Goal: Task Accomplishment & Management: Complete application form

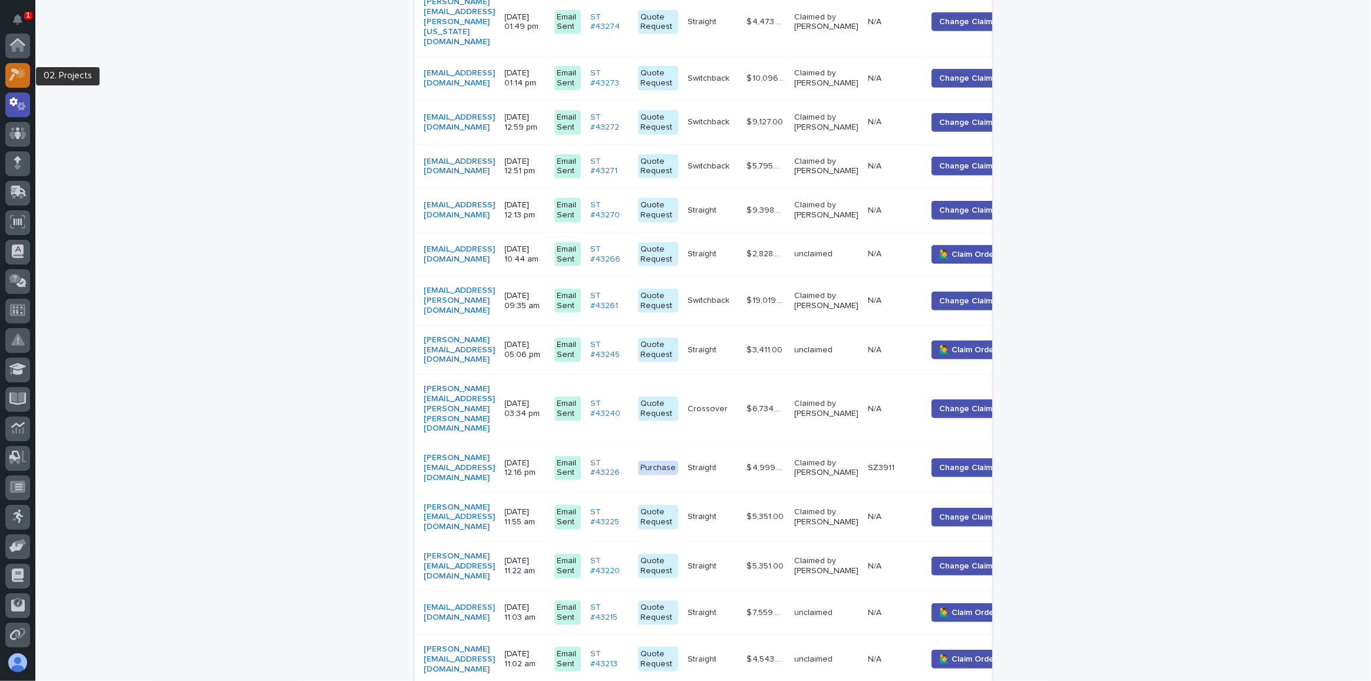
click at [19, 71] on icon at bounding box center [17, 75] width 17 height 14
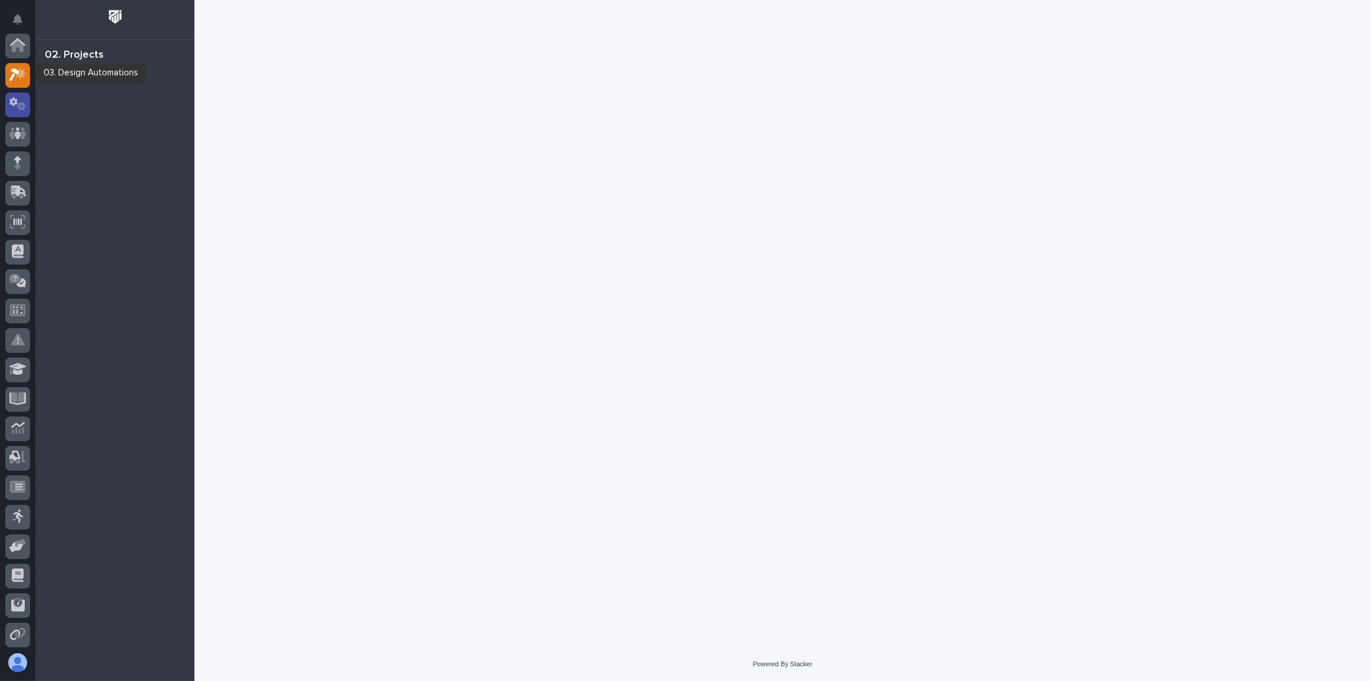
scroll to position [29, 0]
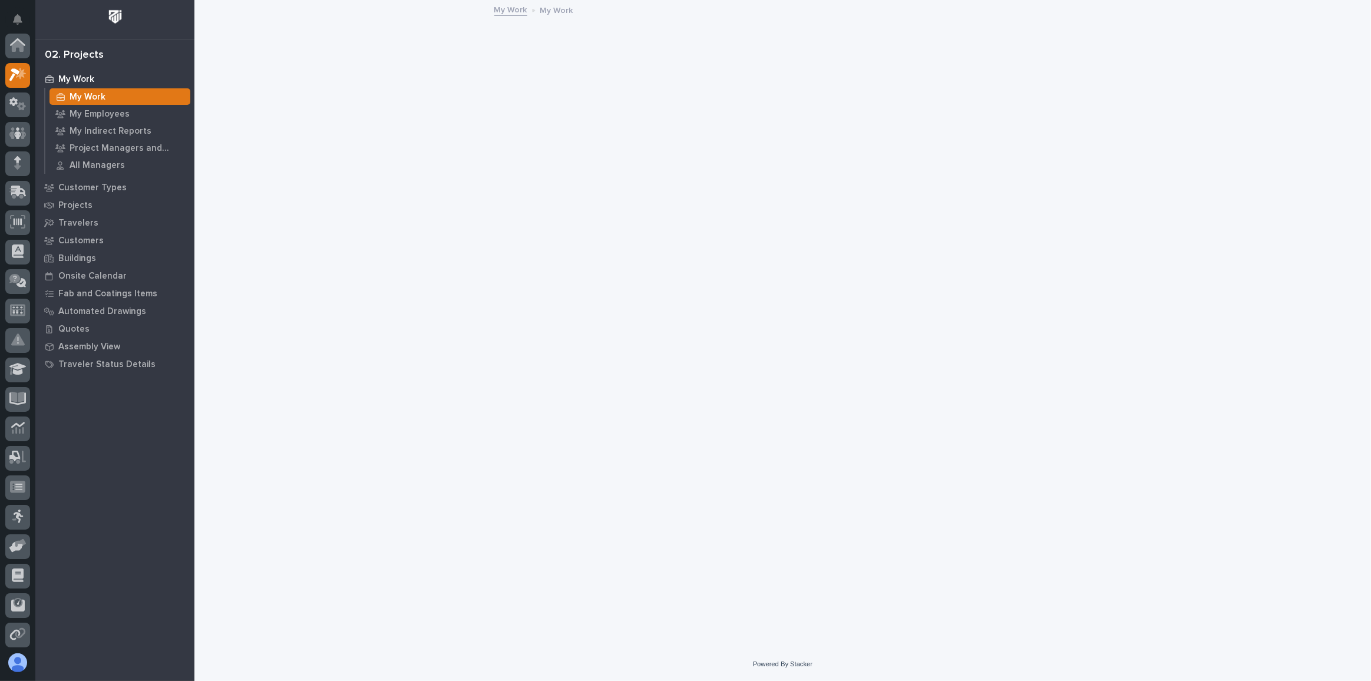
scroll to position [29, 0]
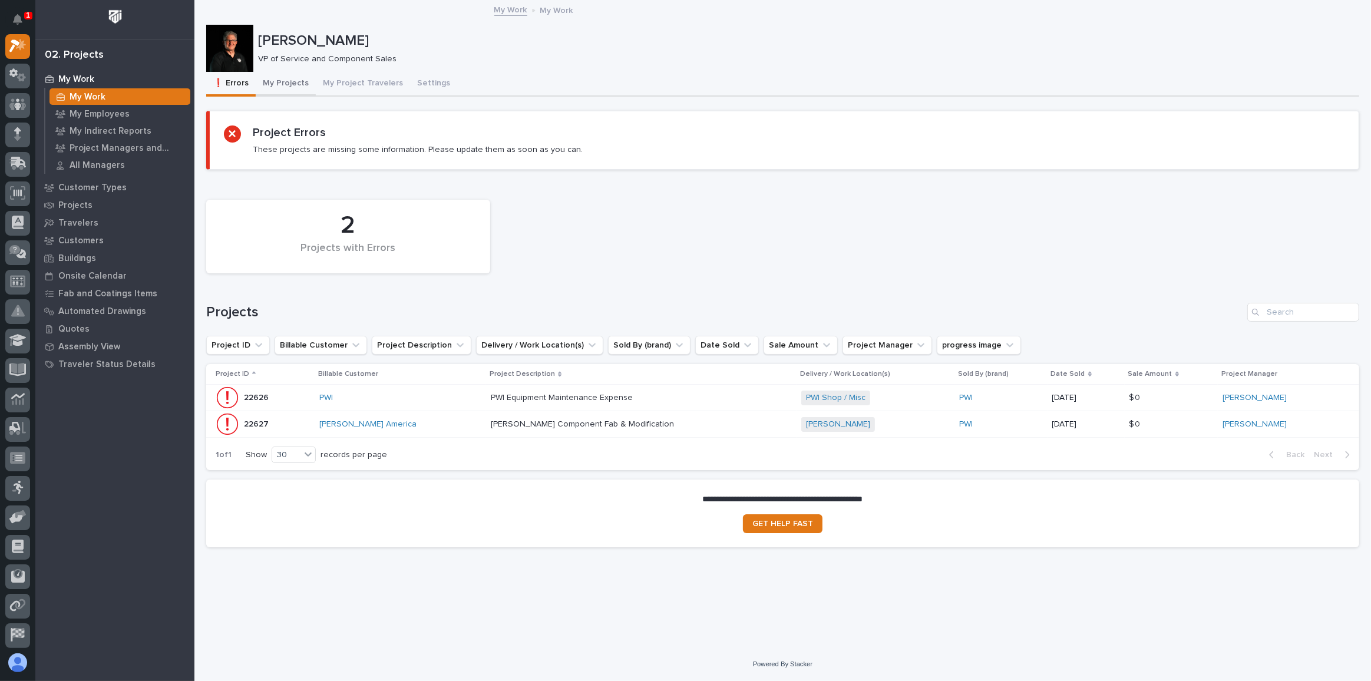
click at [285, 82] on button "My Projects" at bounding box center [286, 84] width 60 height 25
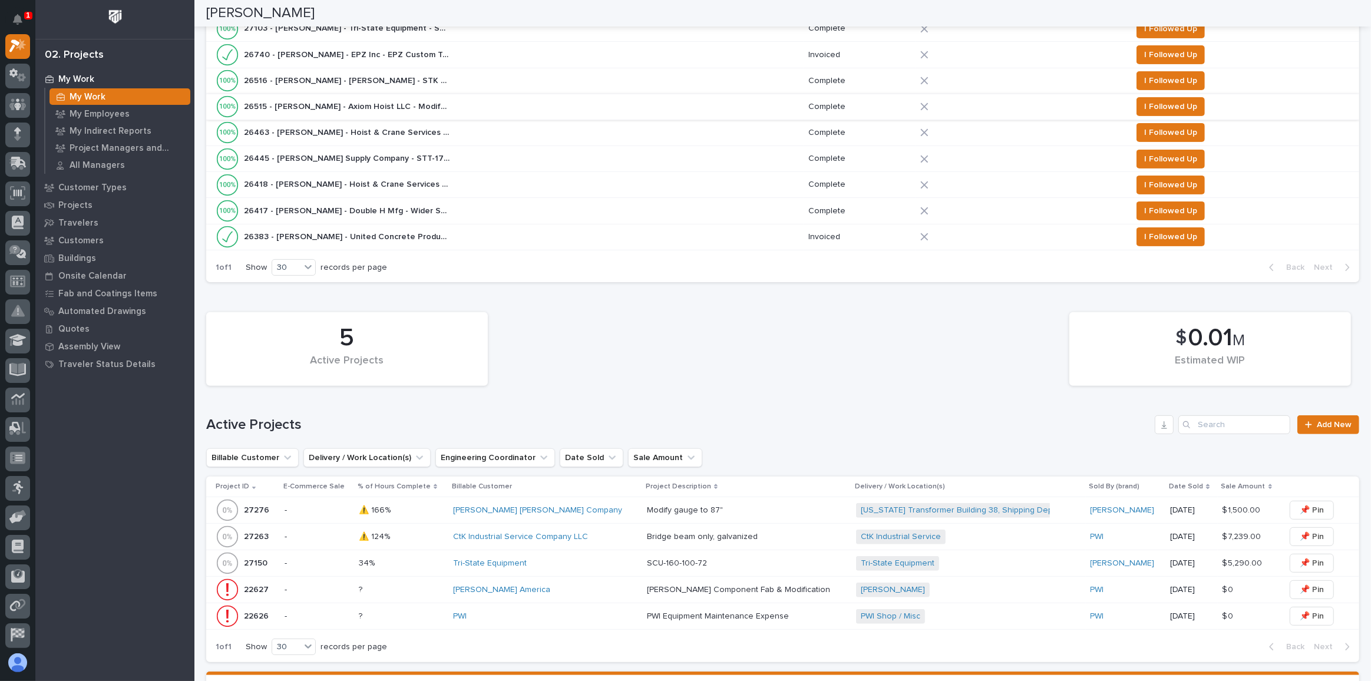
scroll to position [500, 0]
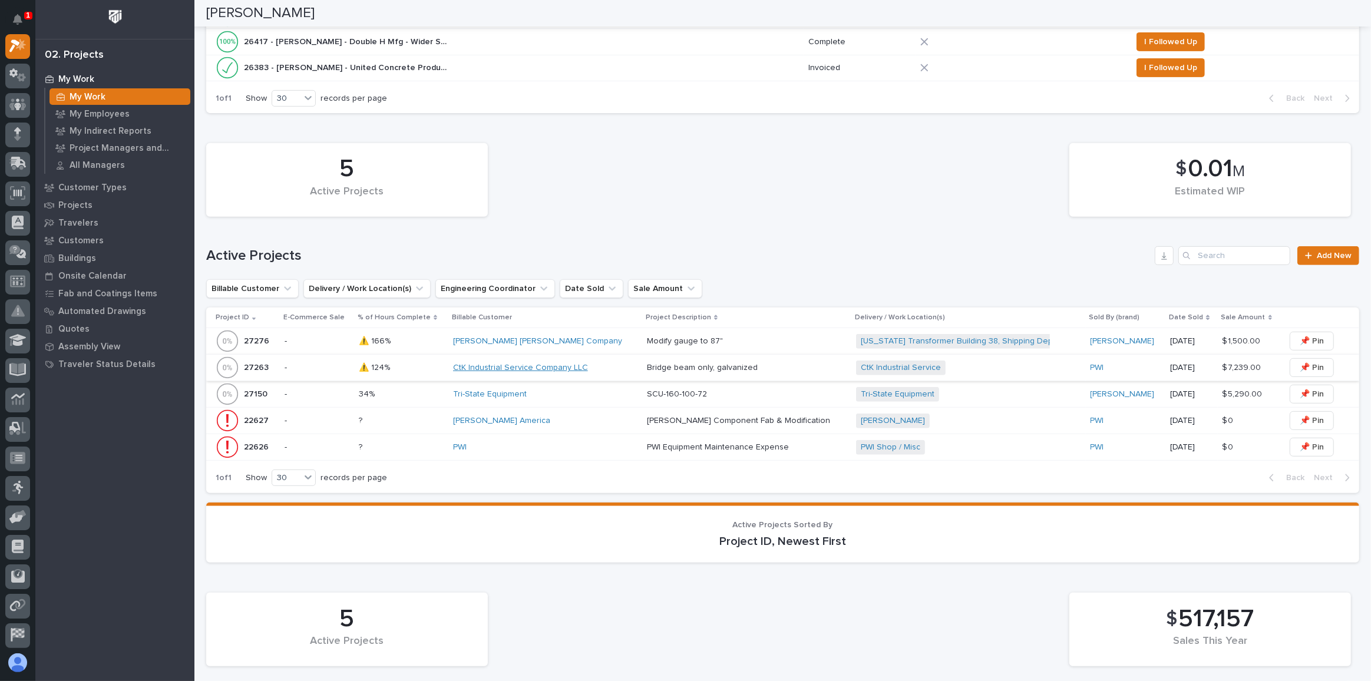
click at [529, 363] on link "CtK Industrial Service Company LLC" at bounding box center [520, 368] width 135 height 10
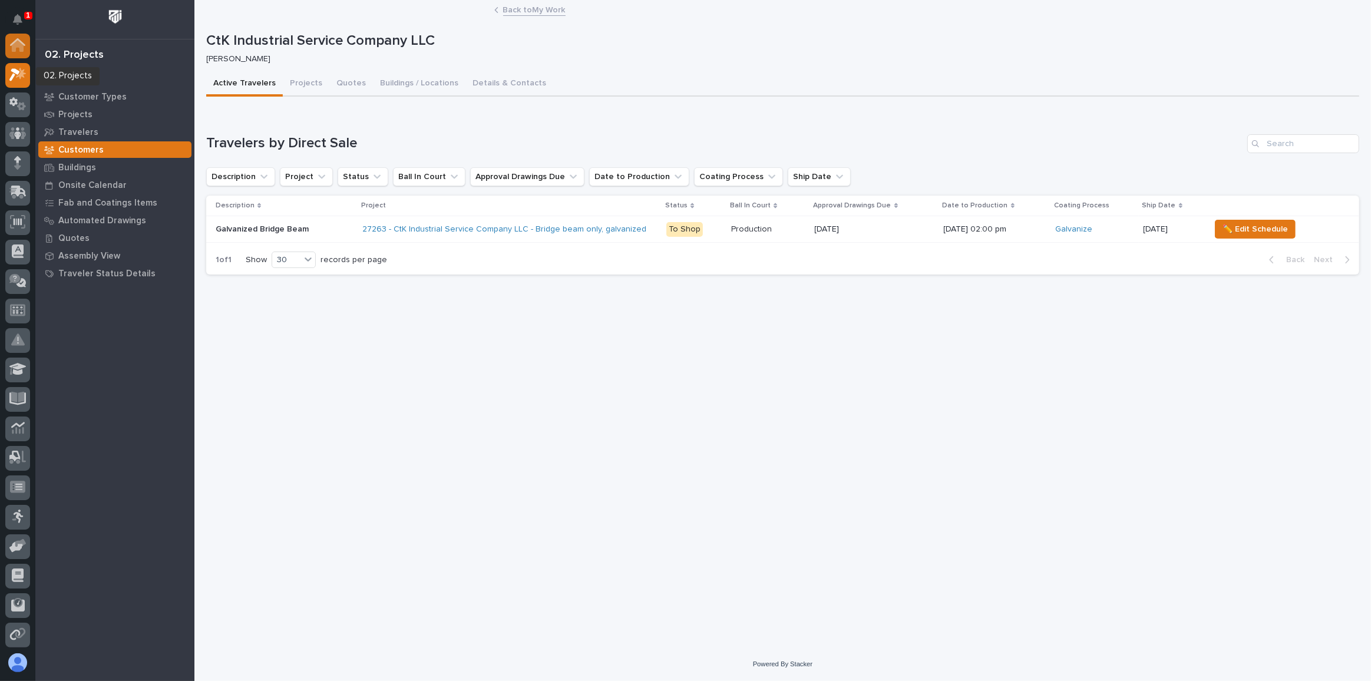
click at [18, 42] on icon at bounding box center [18, 46] width 12 height 12
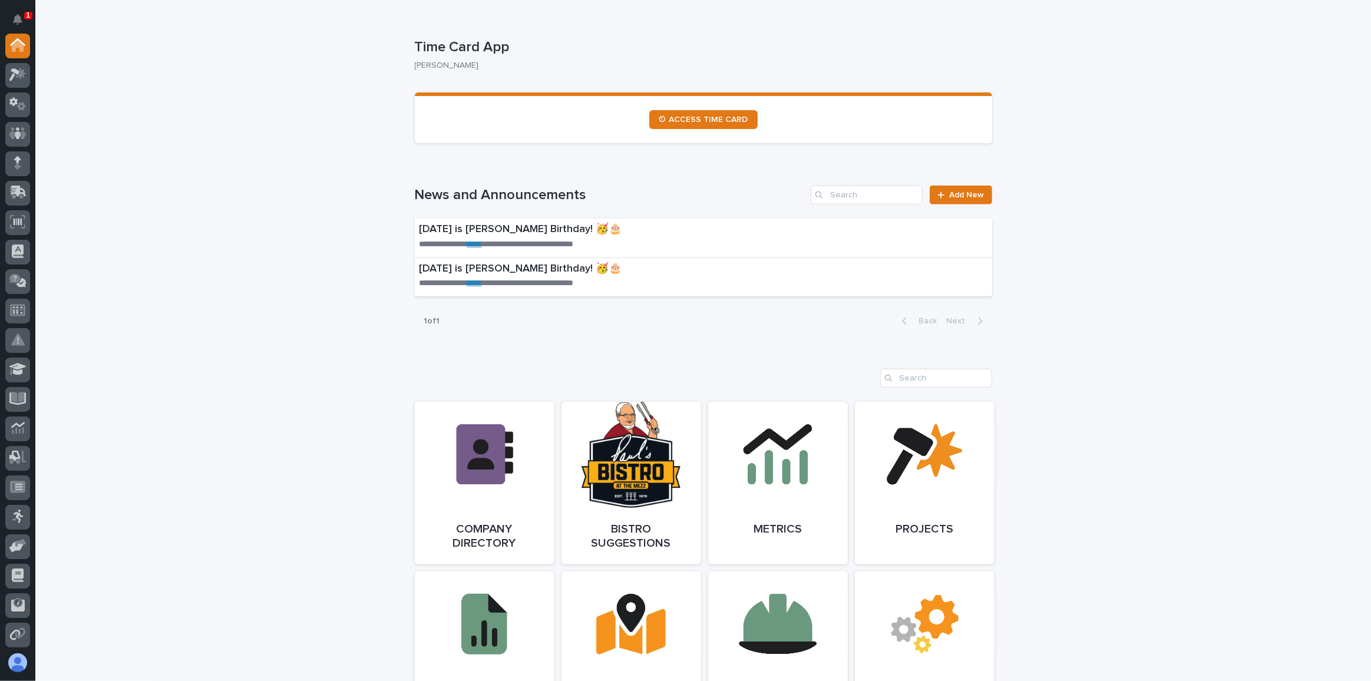
scroll to position [928, 0]
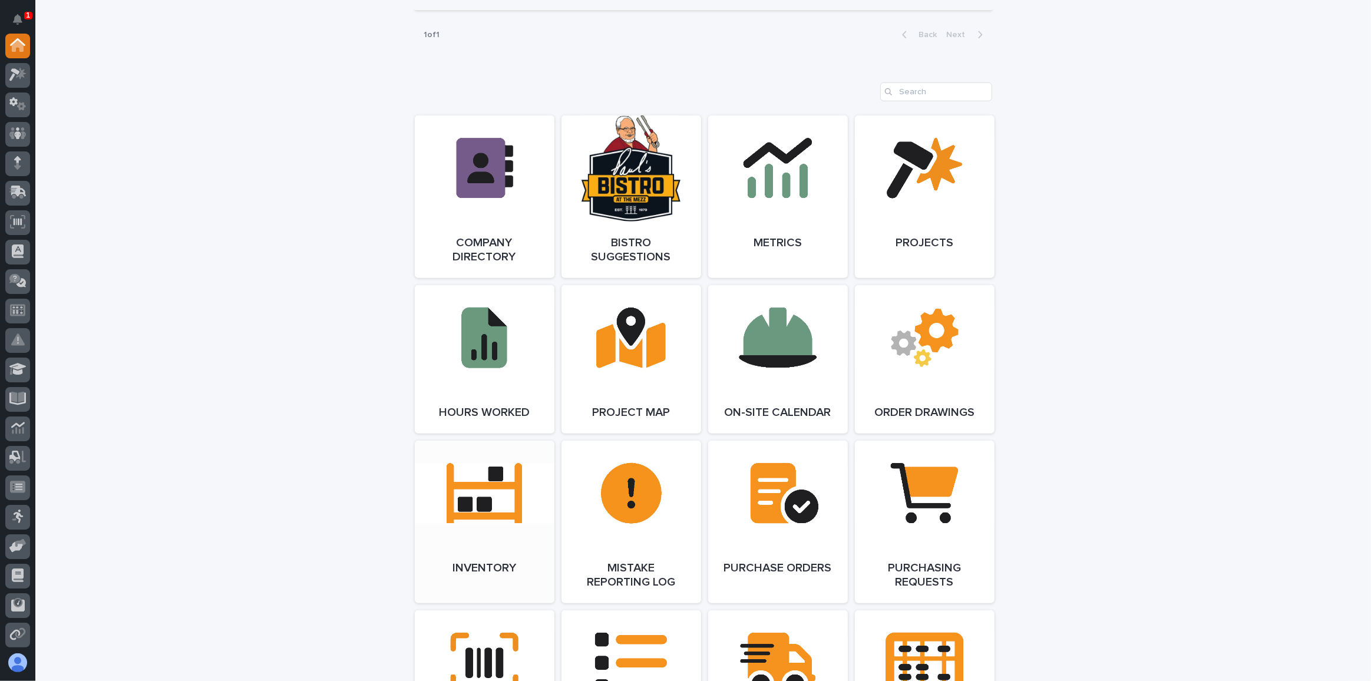
click at [450, 481] on link "Open Link" at bounding box center [485, 522] width 140 height 163
click at [919, 162] on link "Open Link" at bounding box center [925, 196] width 140 height 163
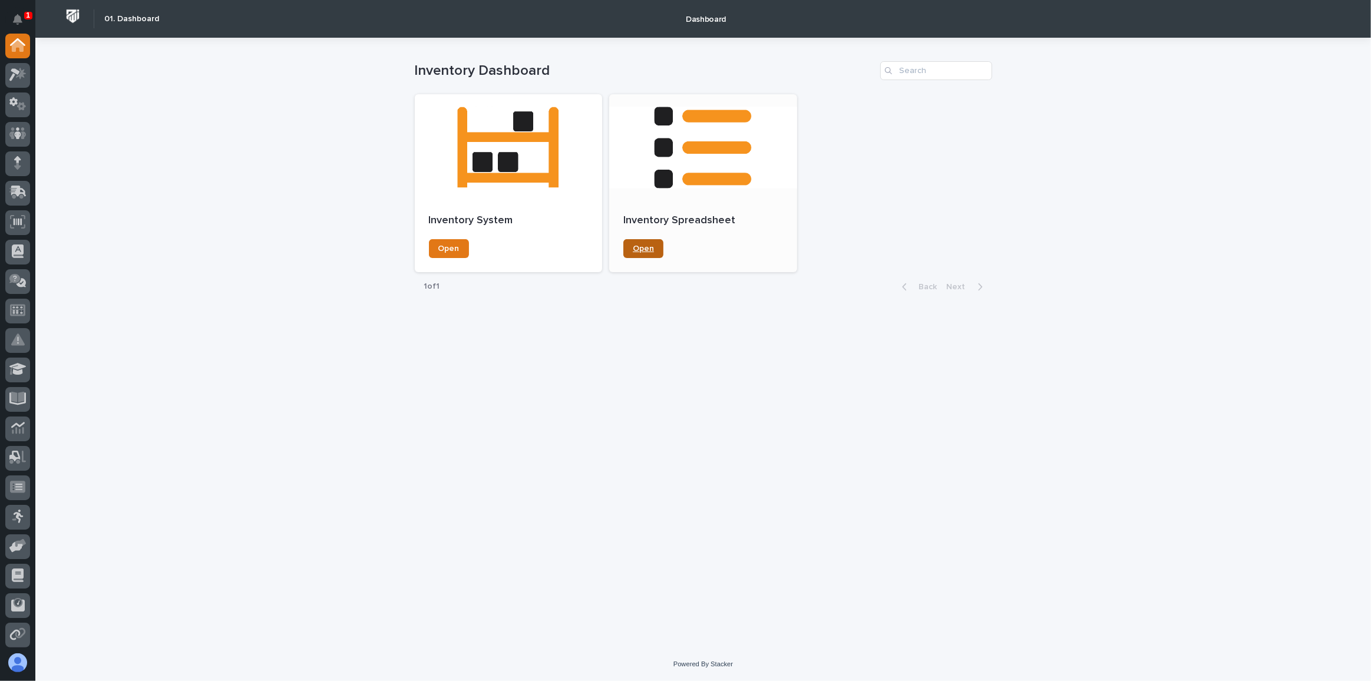
click at [648, 249] on span "Open" at bounding box center [643, 249] width 21 height 8
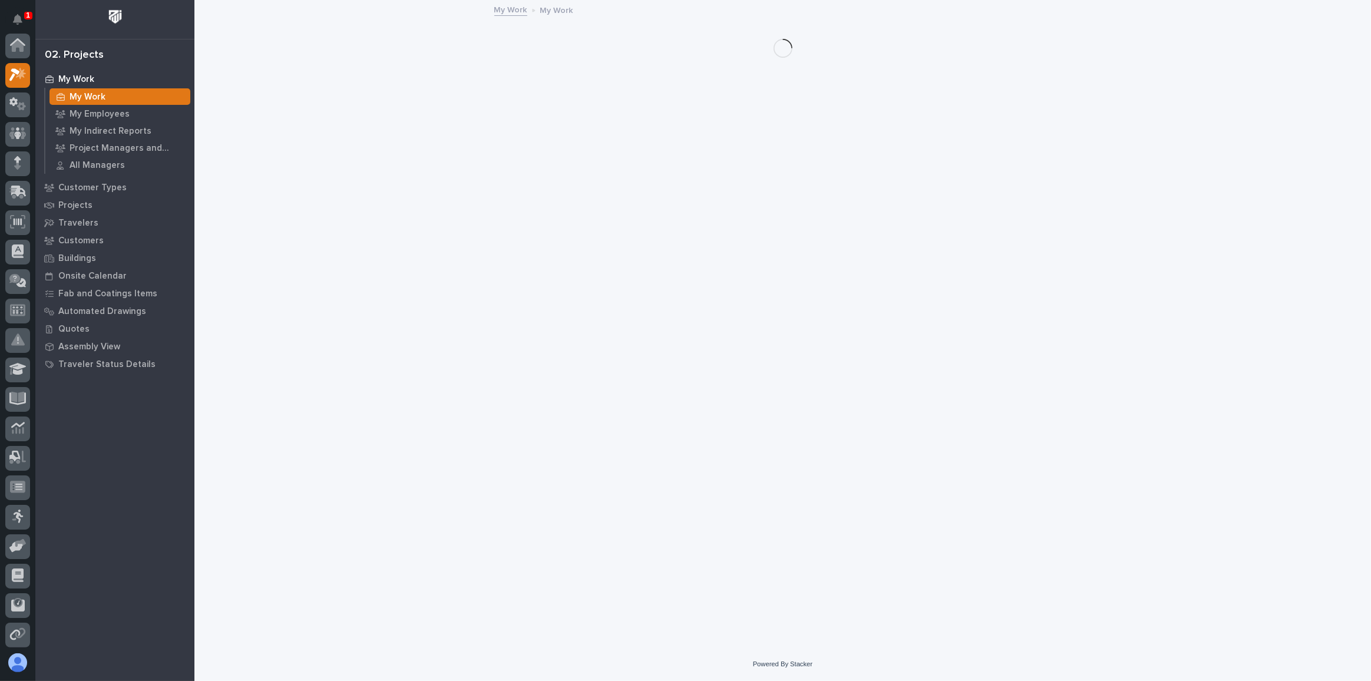
scroll to position [29, 0]
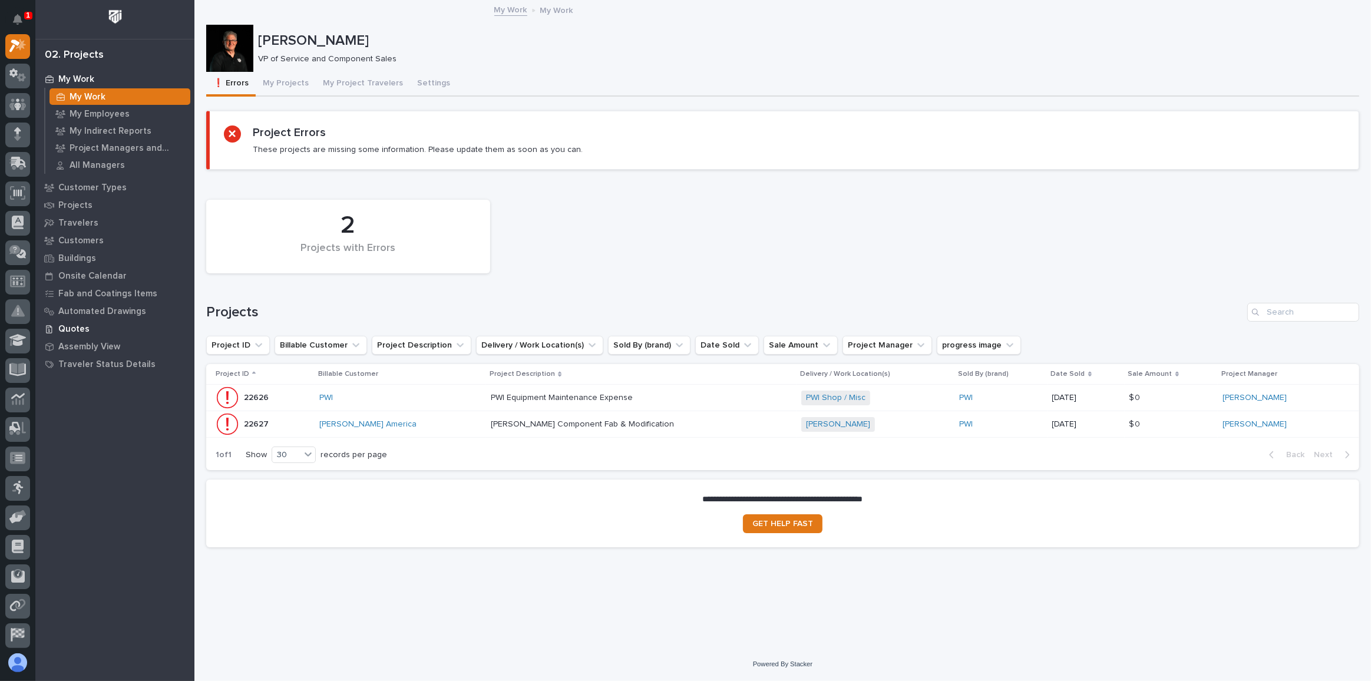
click at [71, 328] on p "Quotes" at bounding box center [73, 329] width 31 height 11
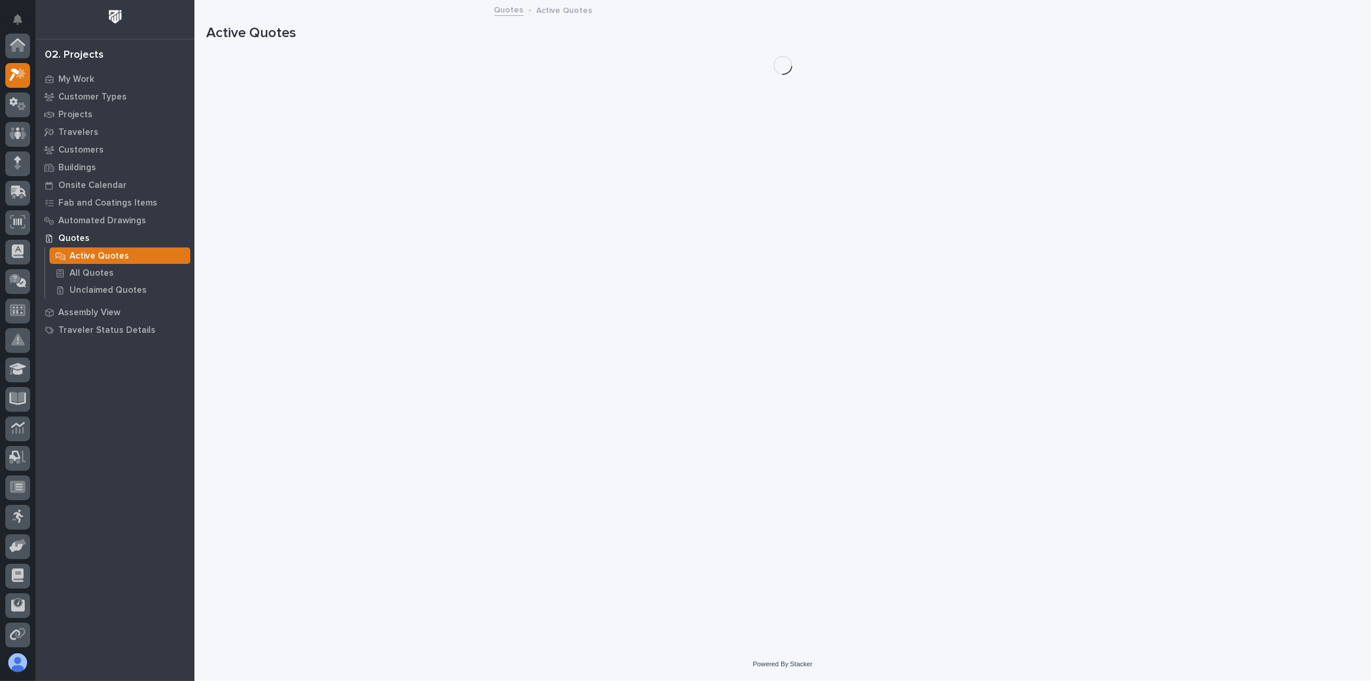
scroll to position [29, 0]
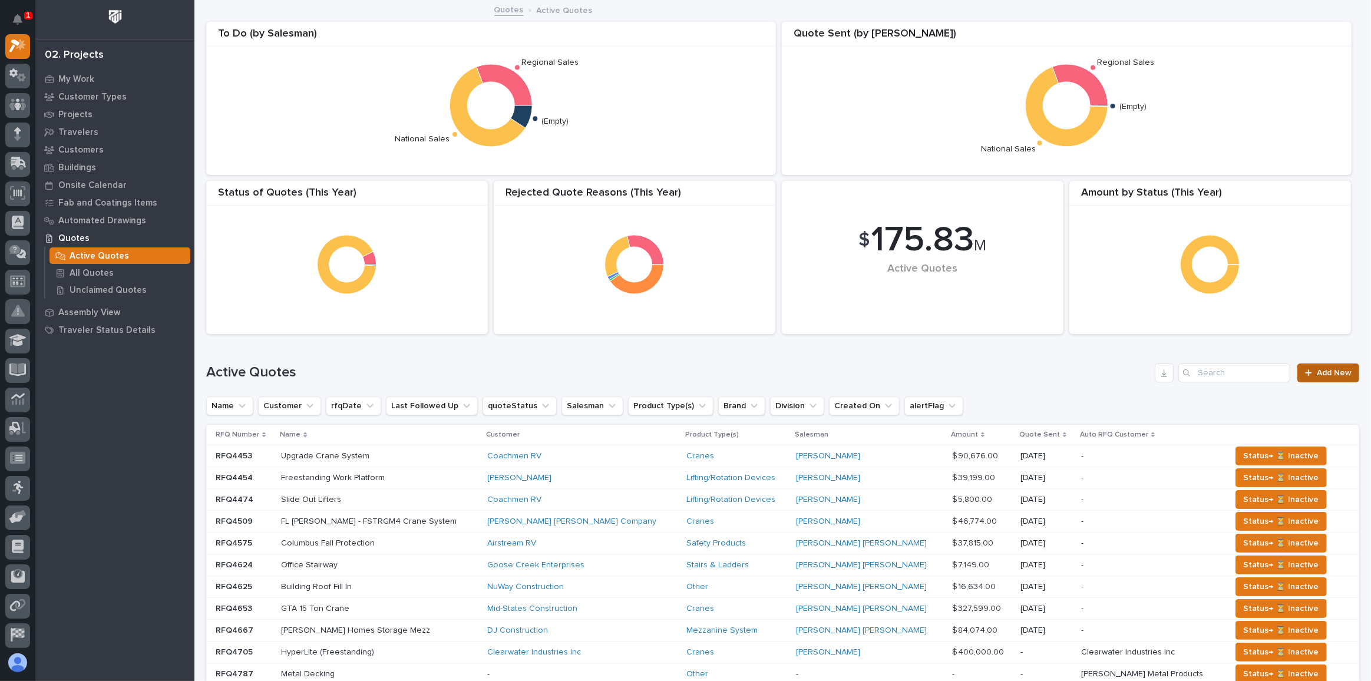
click at [1322, 370] on span "Add New" at bounding box center [1334, 373] width 35 height 8
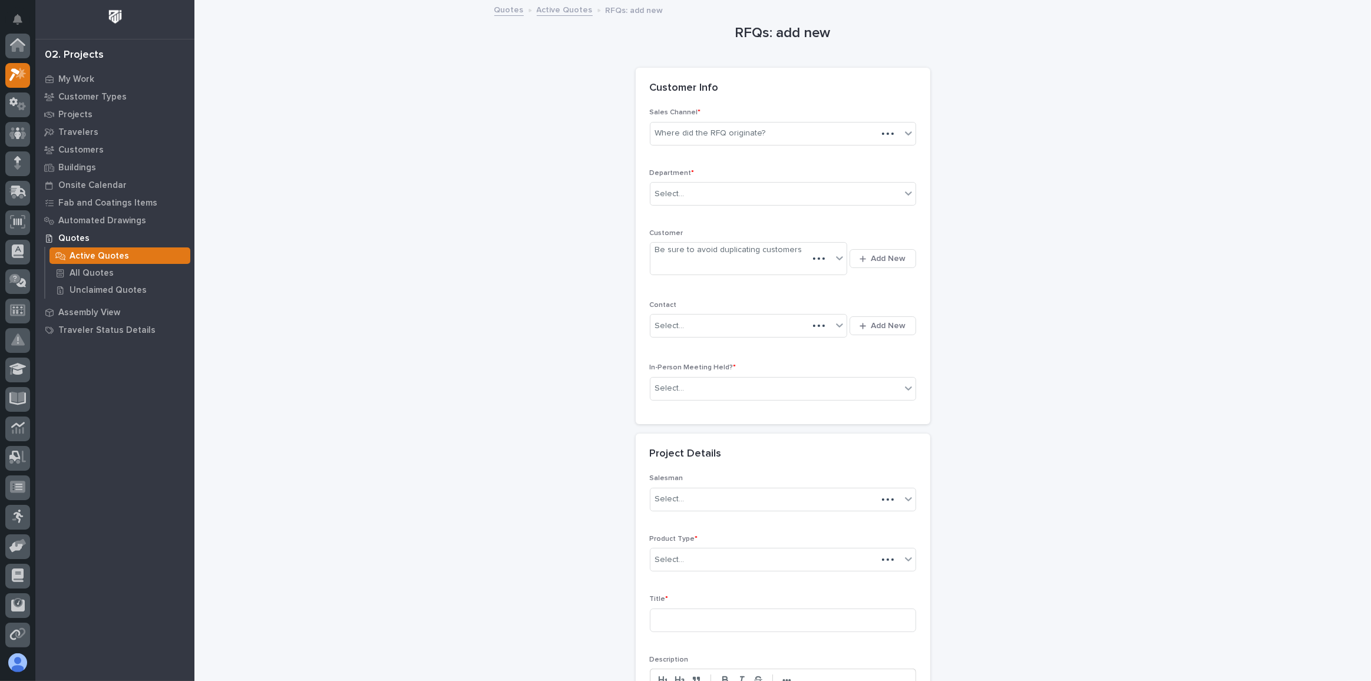
scroll to position [29, 0]
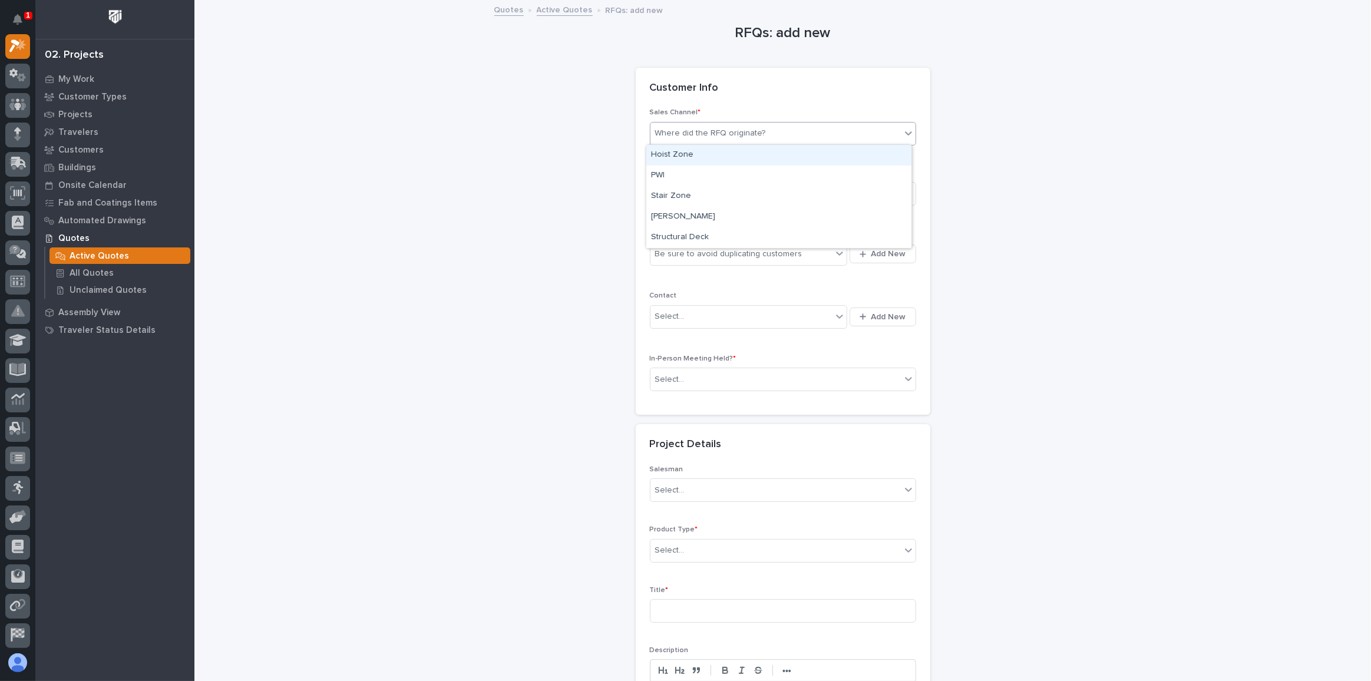
click at [904, 131] on icon at bounding box center [909, 133] width 12 height 12
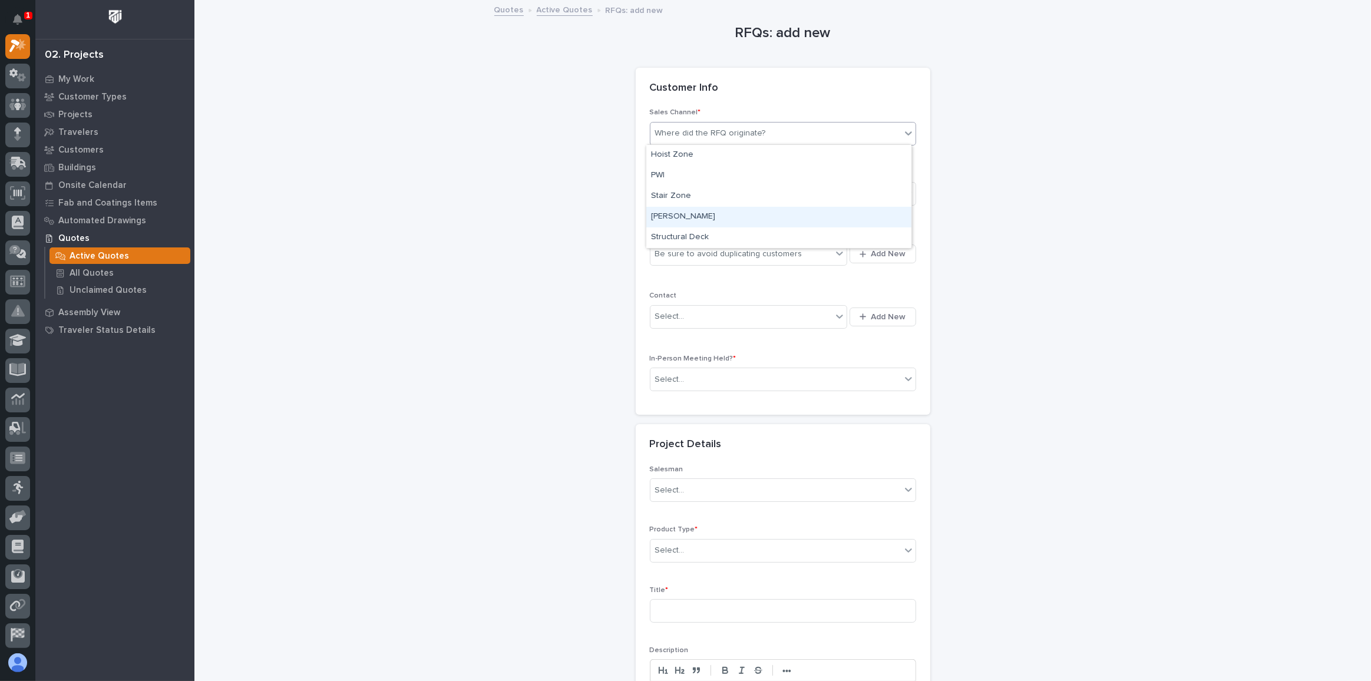
click at [663, 216] on div "[PERSON_NAME]" at bounding box center [778, 217] width 265 height 21
click at [675, 192] on div "Select..." at bounding box center [669, 194] width 29 height 12
click at [673, 214] on span "National Sales" at bounding box center [681, 214] width 60 height 13
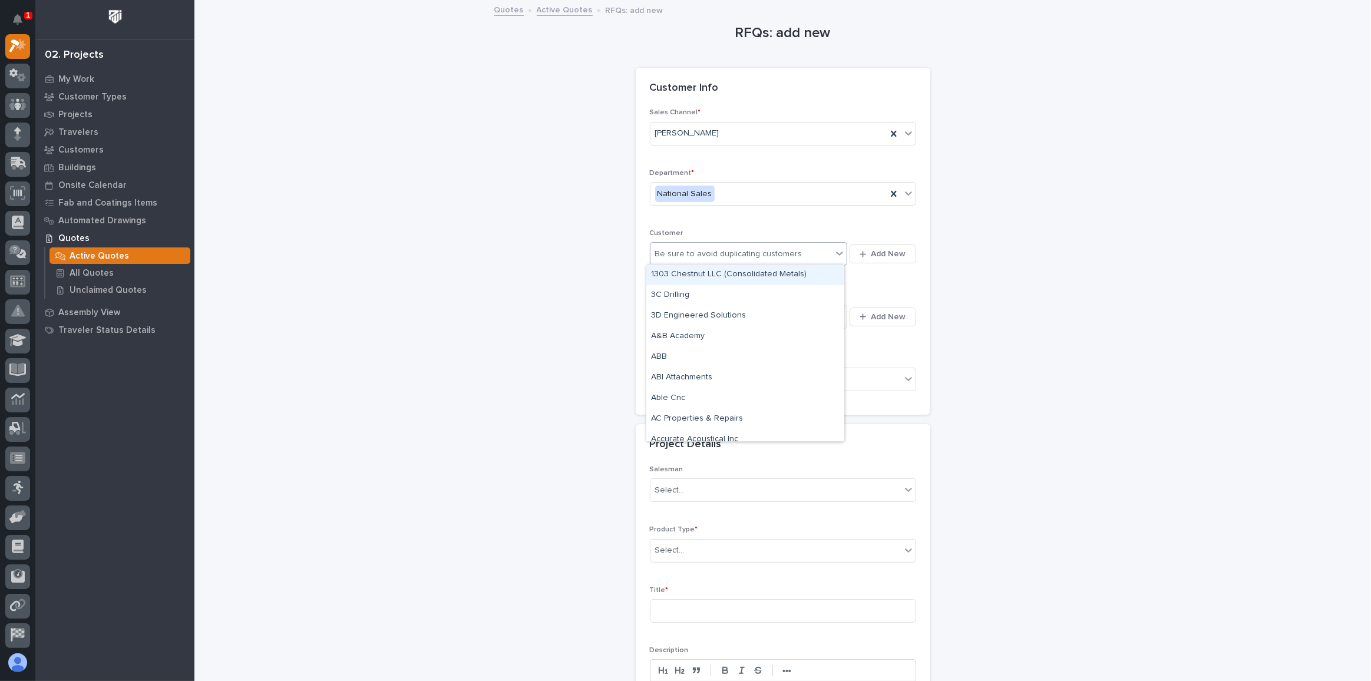
click at [674, 250] on div "Be sure to avoid duplicating customers" at bounding box center [728, 254] width 147 height 12
type input "*****"
click at [675, 271] on div "[PERSON_NAME] [PERSON_NAME] Company" at bounding box center [745, 275] width 198 height 21
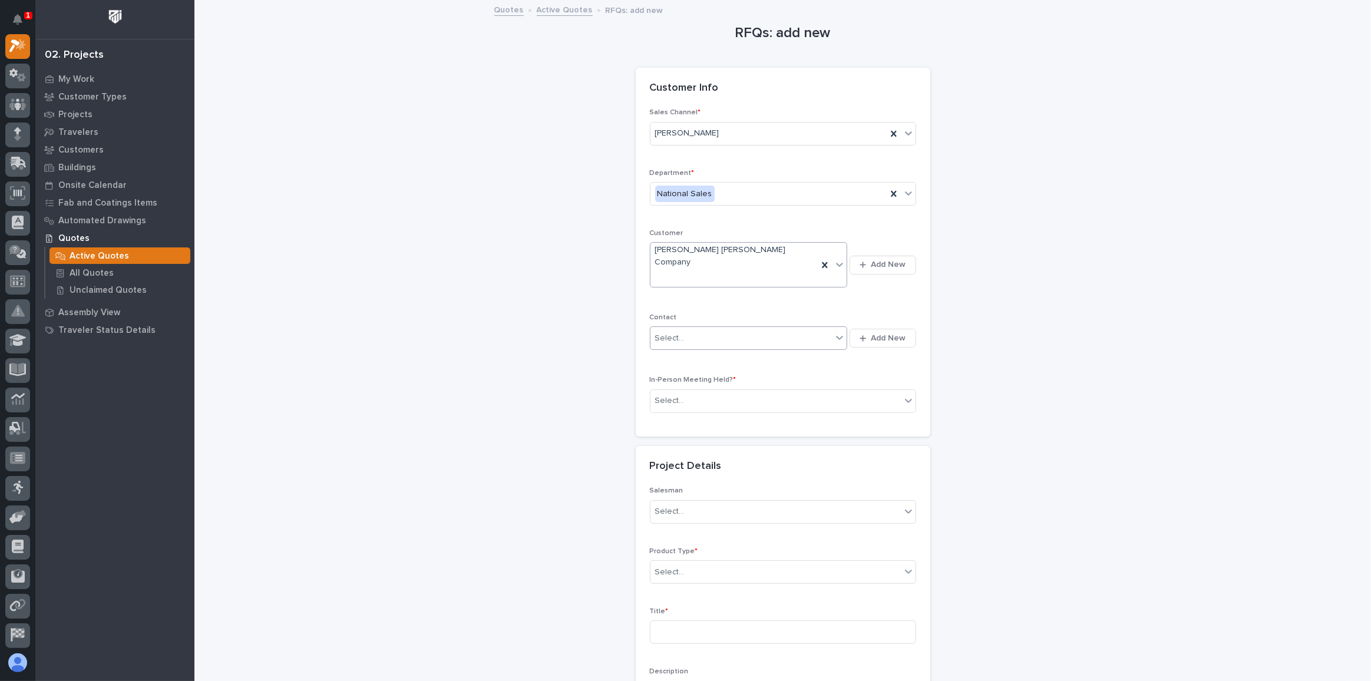
click at [677, 332] on div "Select..." at bounding box center [669, 338] width 29 height 12
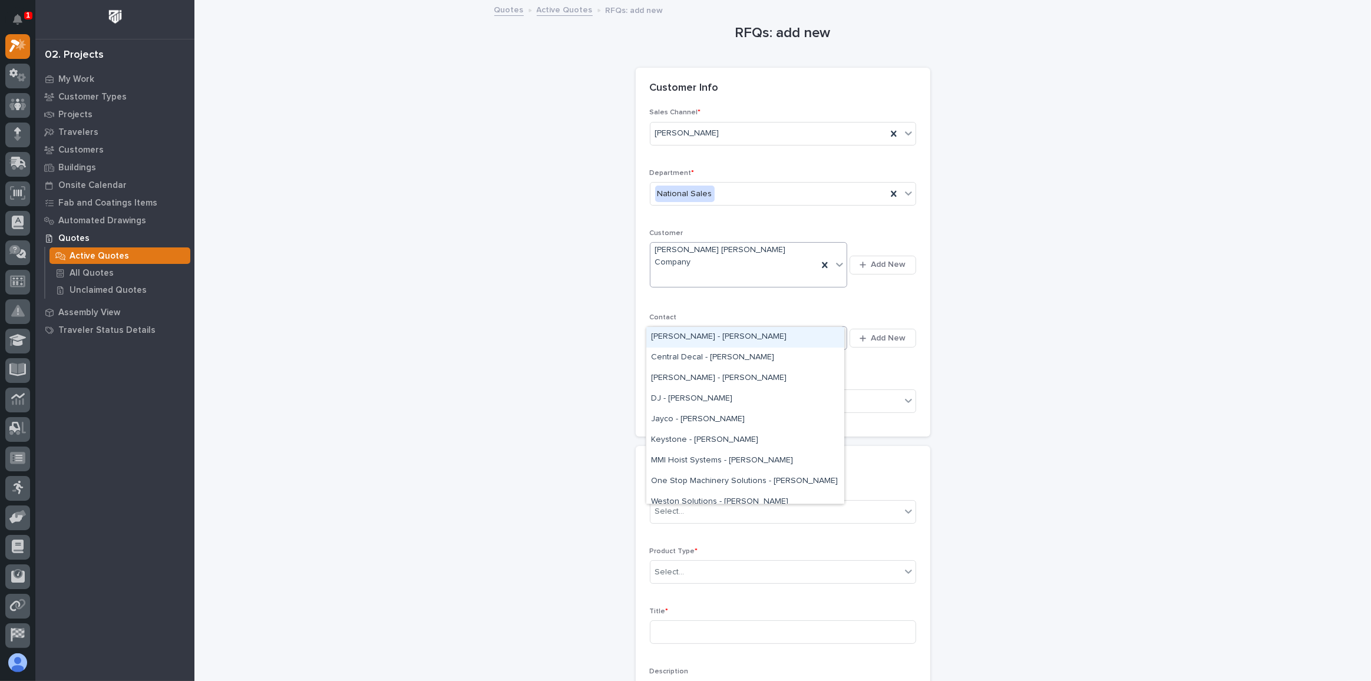
type input "***"
click at [672, 358] on div "Angel Crespo - Angel Crespo" at bounding box center [745, 358] width 198 height 21
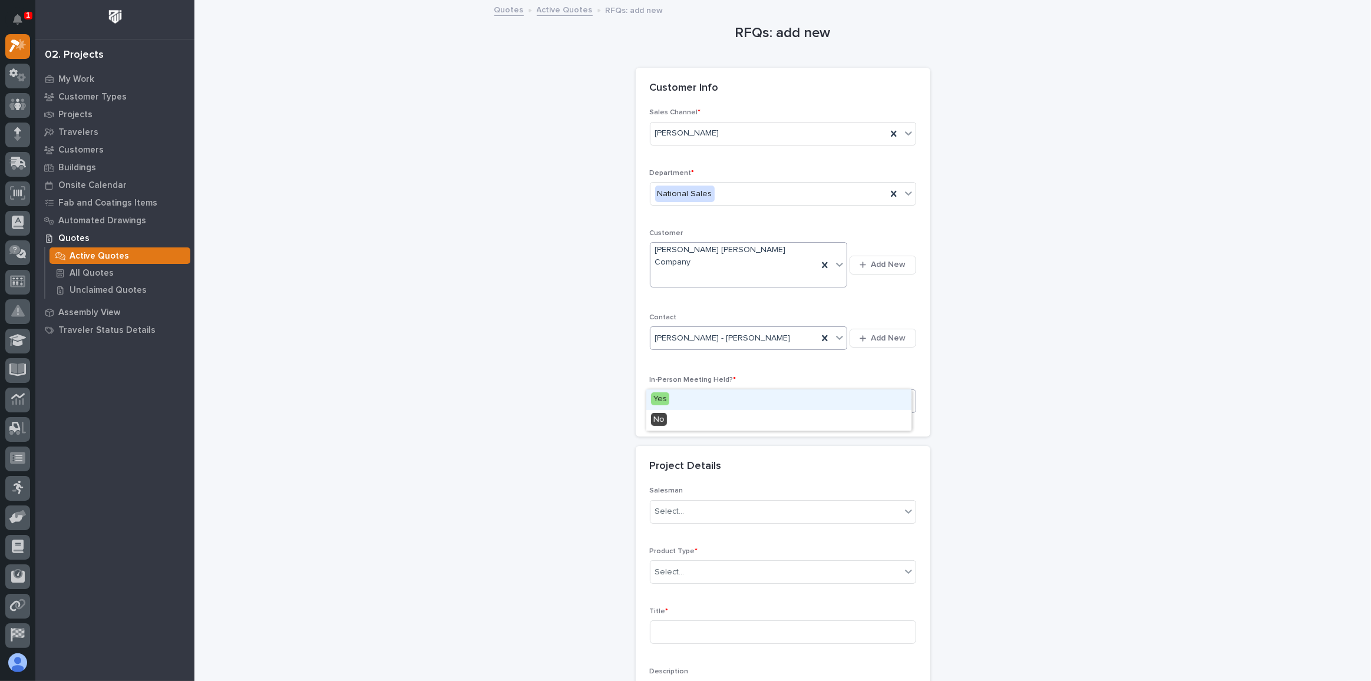
click at [678, 395] on div "Select..." at bounding box center [669, 401] width 29 height 12
click at [658, 419] on span "No" at bounding box center [659, 419] width 16 height 13
click at [669, 506] on div "Select..." at bounding box center [669, 512] width 29 height 12
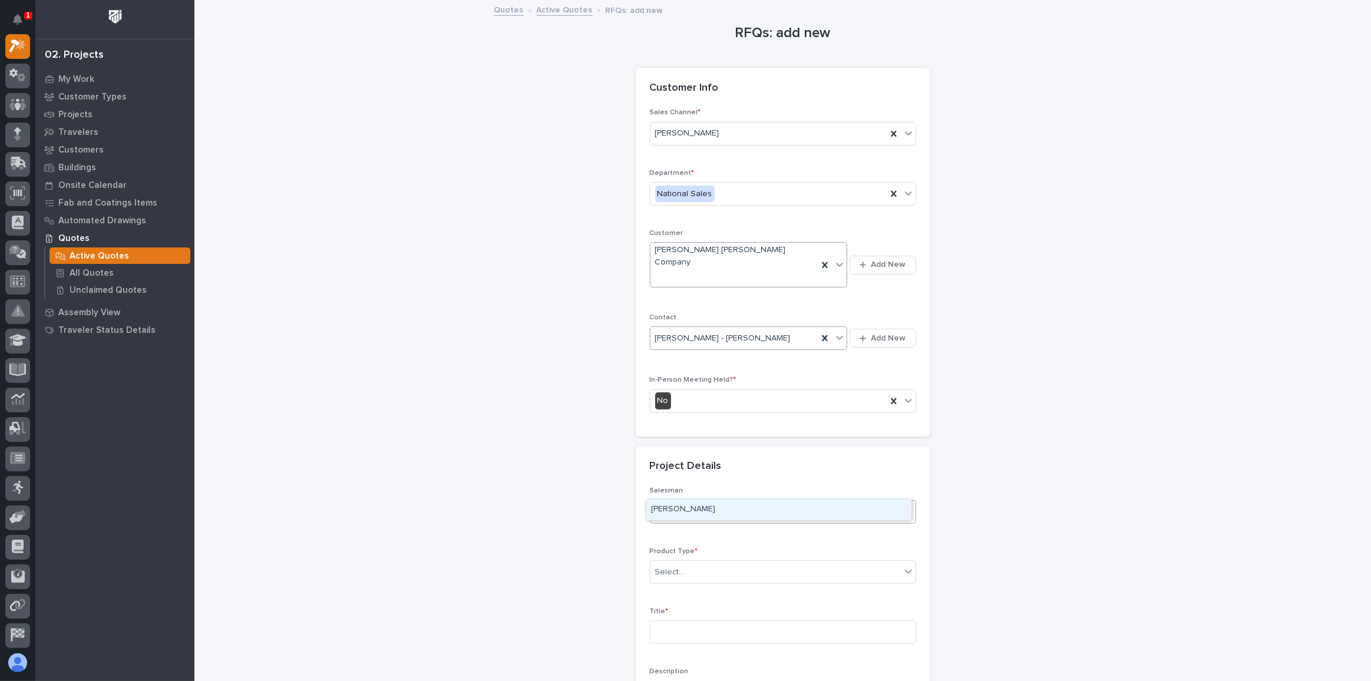
type input "****"
click at [671, 508] on div "[PERSON_NAME]" at bounding box center [778, 510] width 265 height 21
click at [669, 566] on div "Select..." at bounding box center [669, 572] width 29 height 12
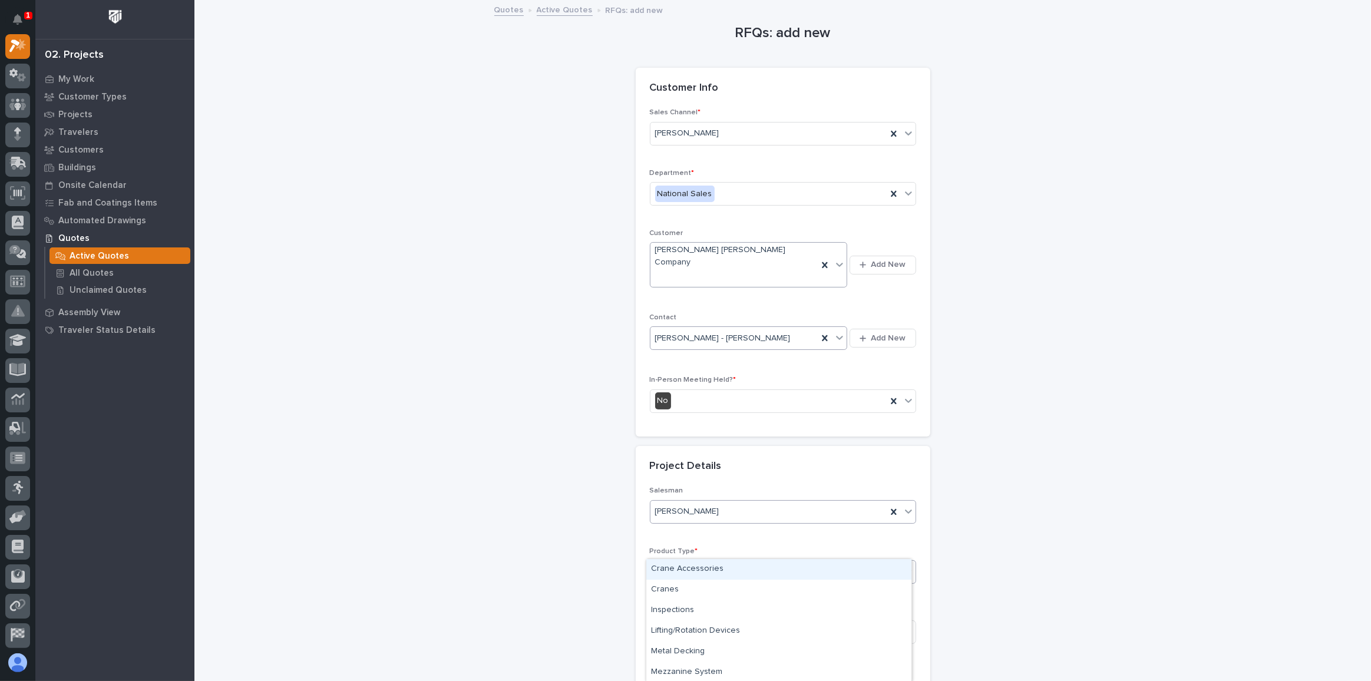
click at [668, 567] on div "Crane Accessories" at bounding box center [778, 569] width 265 height 21
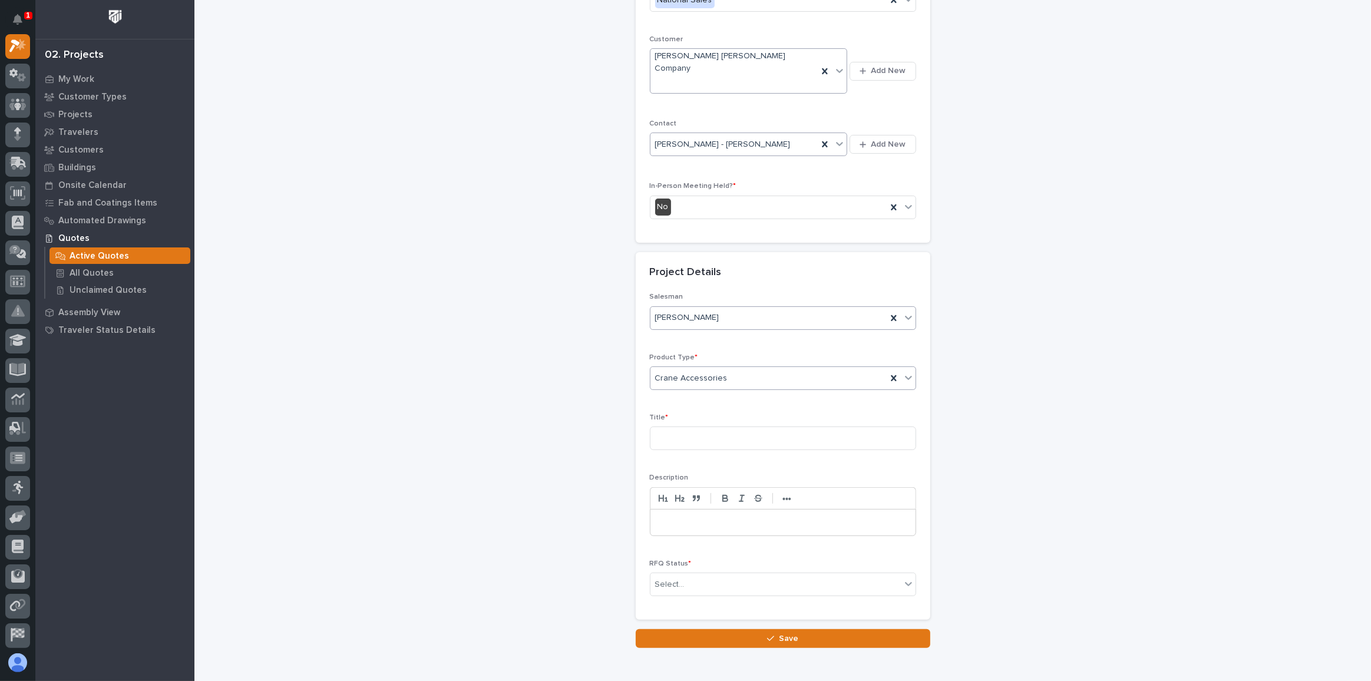
scroll to position [227, 0]
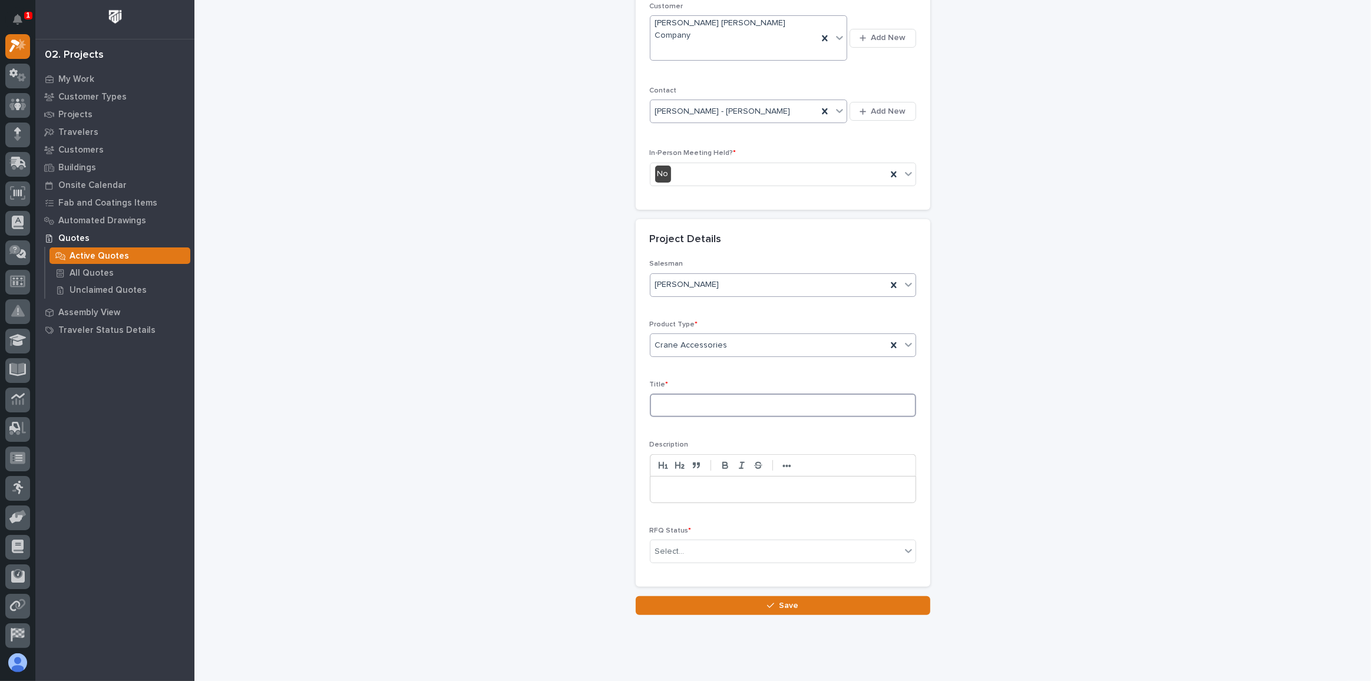
click at [672, 394] on input at bounding box center [783, 406] width 266 height 24
type input "10T Crane Kit, Custom"
click at [664, 484] on p at bounding box center [782, 490] width 247 height 12
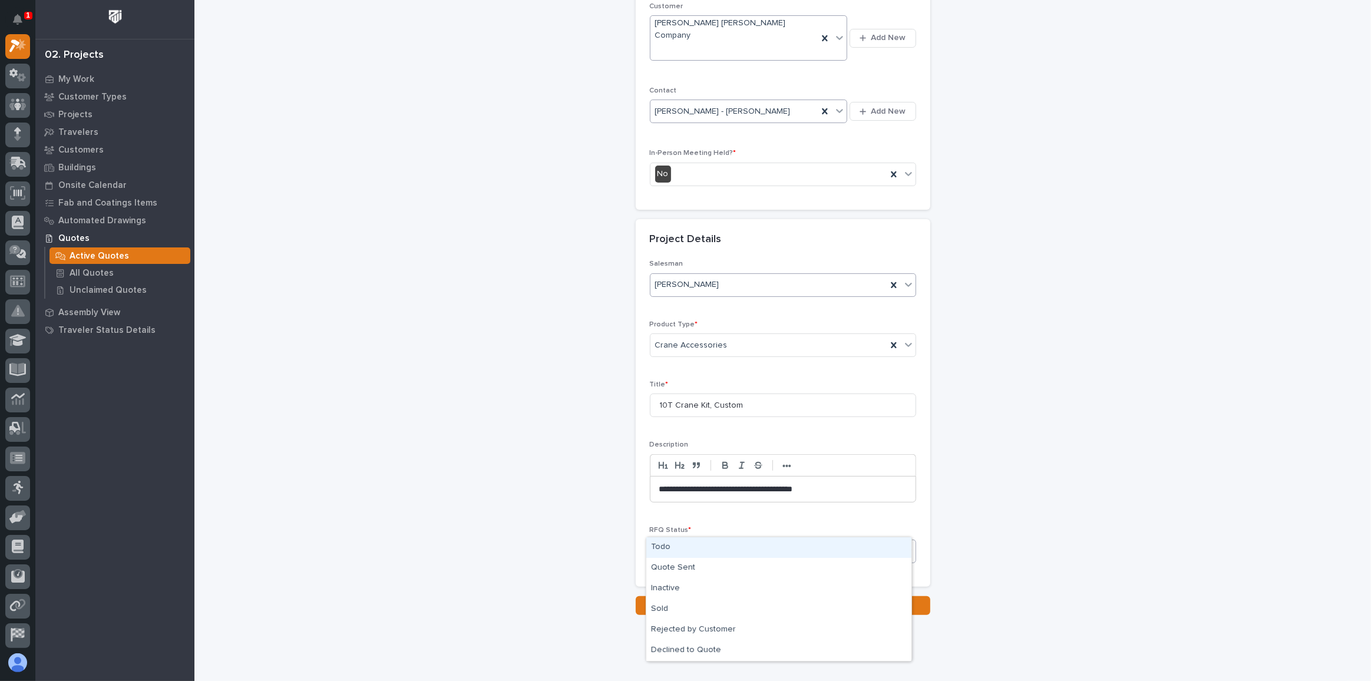
click at [695, 541] on div "Select..." at bounding box center [775, 550] width 250 height 19
drag, startPoint x: 661, startPoint y: 597, endPoint x: 660, endPoint y: 606, distance: 8.9
click at [660, 606] on div "Sold" at bounding box center [778, 609] width 265 height 21
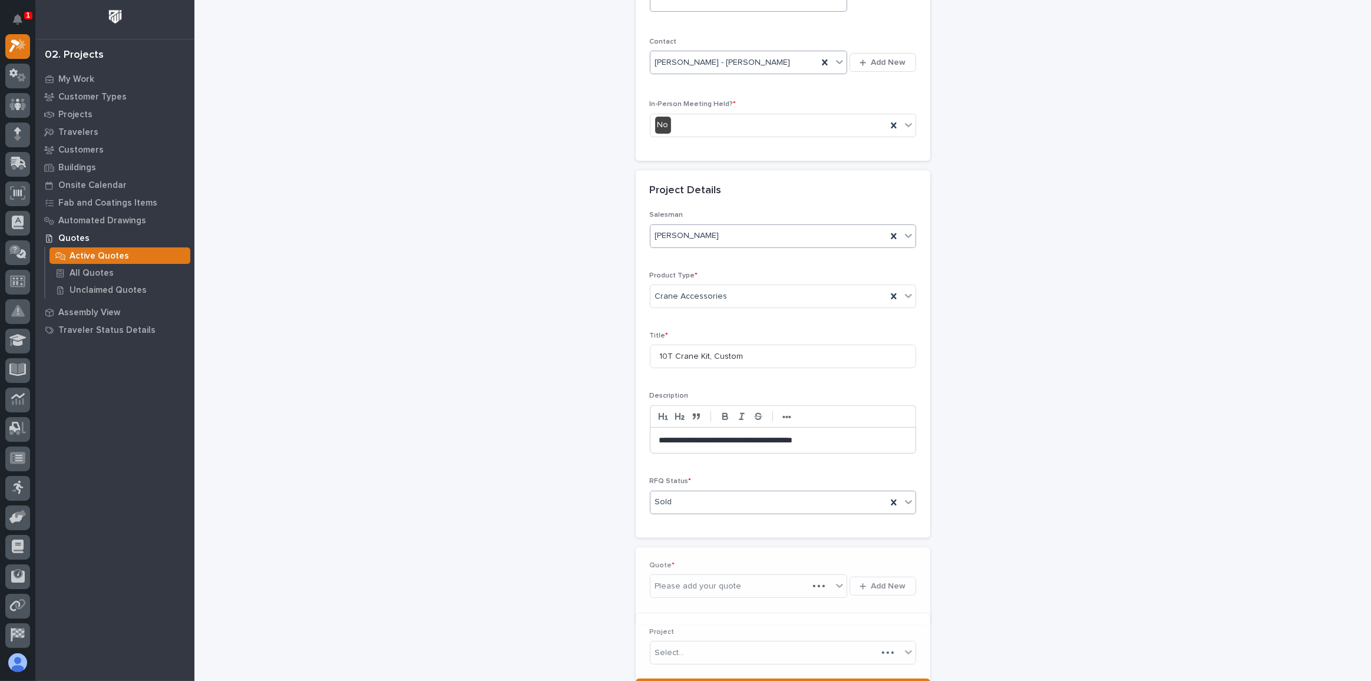
scroll to position [312, 0]
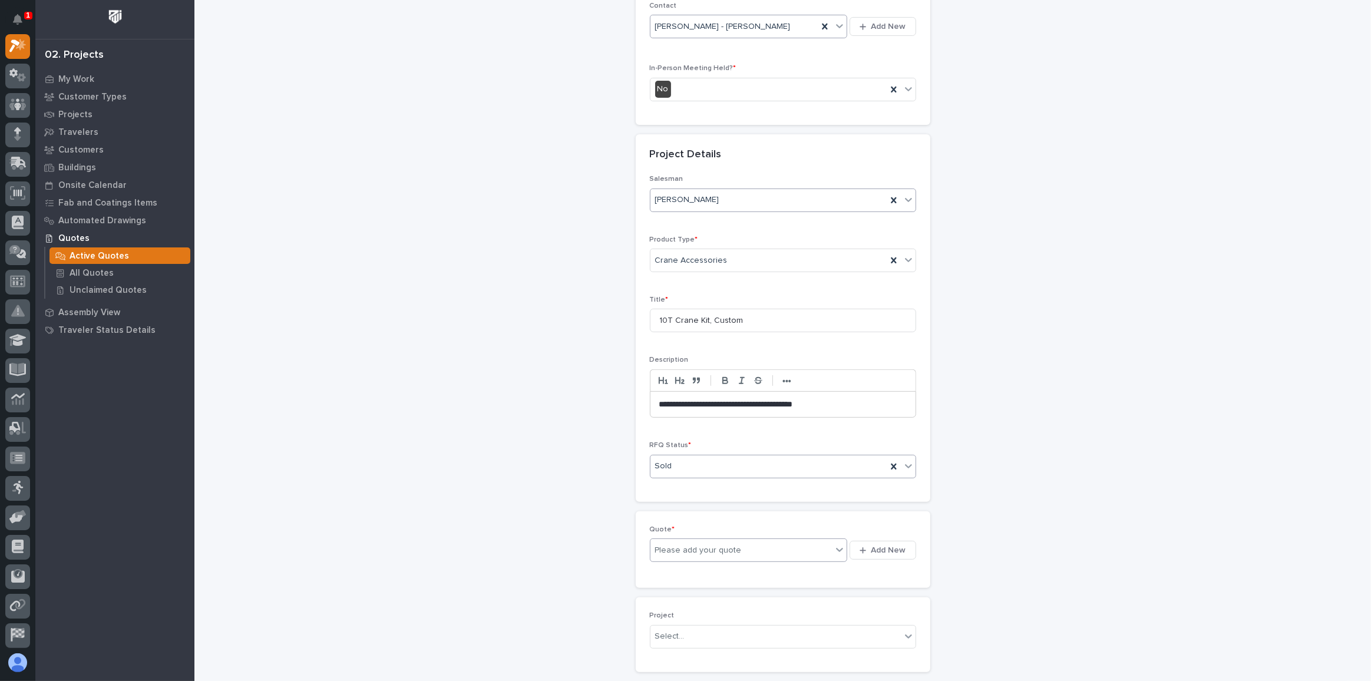
click at [712, 544] on div "Please add your quote" at bounding box center [698, 550] width 87 height 12
click at [878, 545] on span "Add New" at bounding box center [888, 550] width 35 height 11
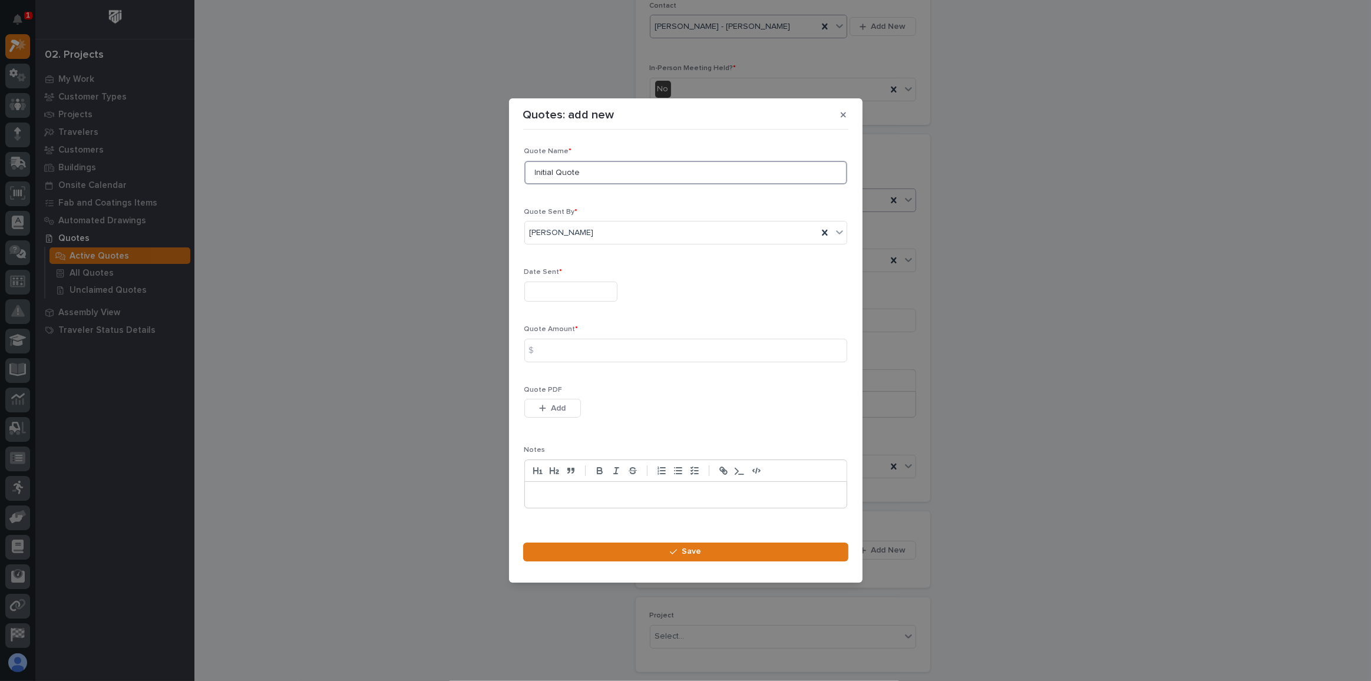
click at [593, 173] on input "Initial Quote" at bounding box center [685, 173] width 323 height 24
click at [551, 292] on input "text" at bounding box center [570, 292] width 93 height 21
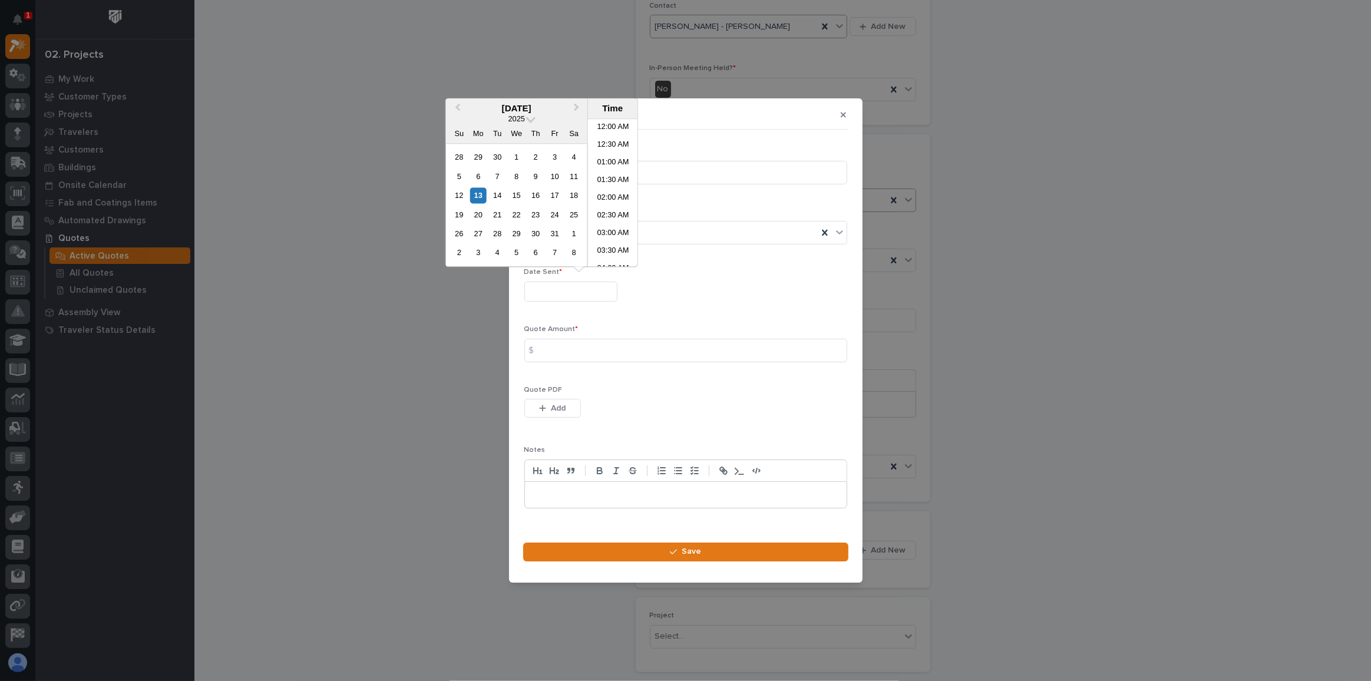
scroll to position [483, 0]
click at [458, 105] on span "Previous Month" at bounding box center [458, 108] width 0 height 15
click at [498, 234] on div "30" at bounding box center [498, 234] width 16 height 16
type input "**********"
click at [494, 230] on div "30" at bounding box center [498, 234] width 16 height 16
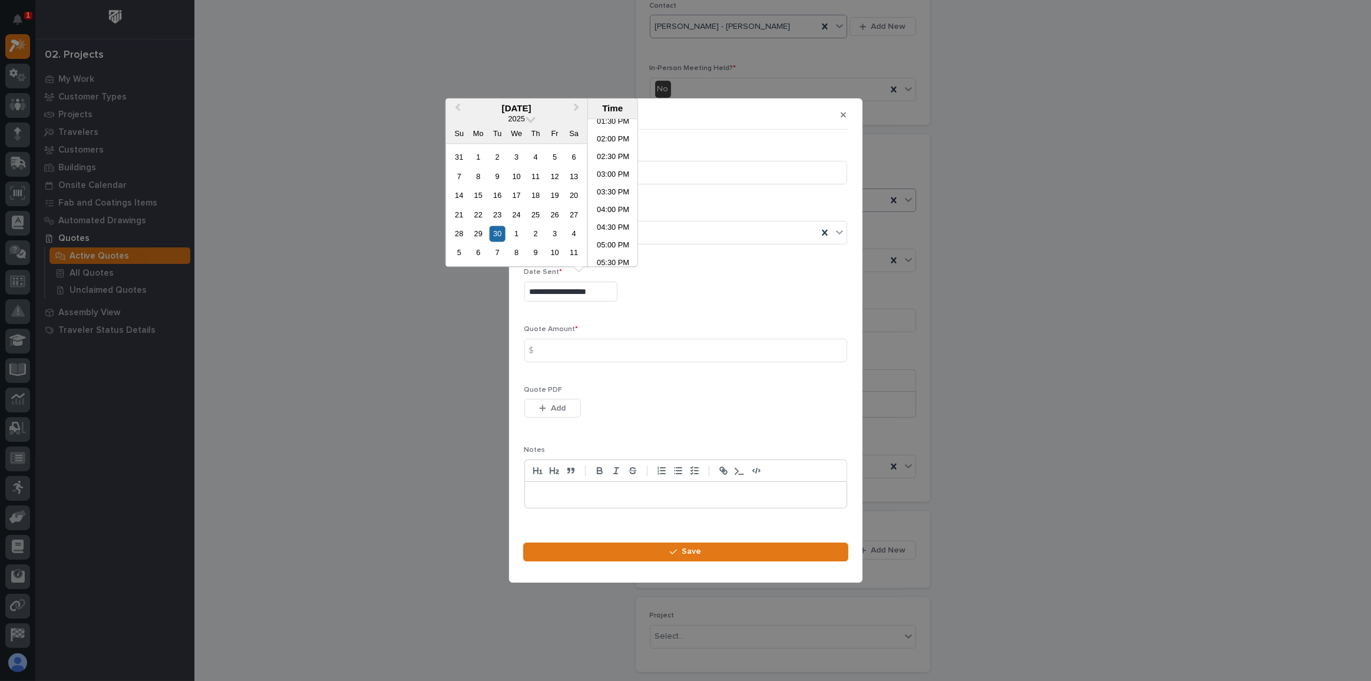
click at [544, 348] on div "$" at bounding box center [536, 351] width 24 height 24
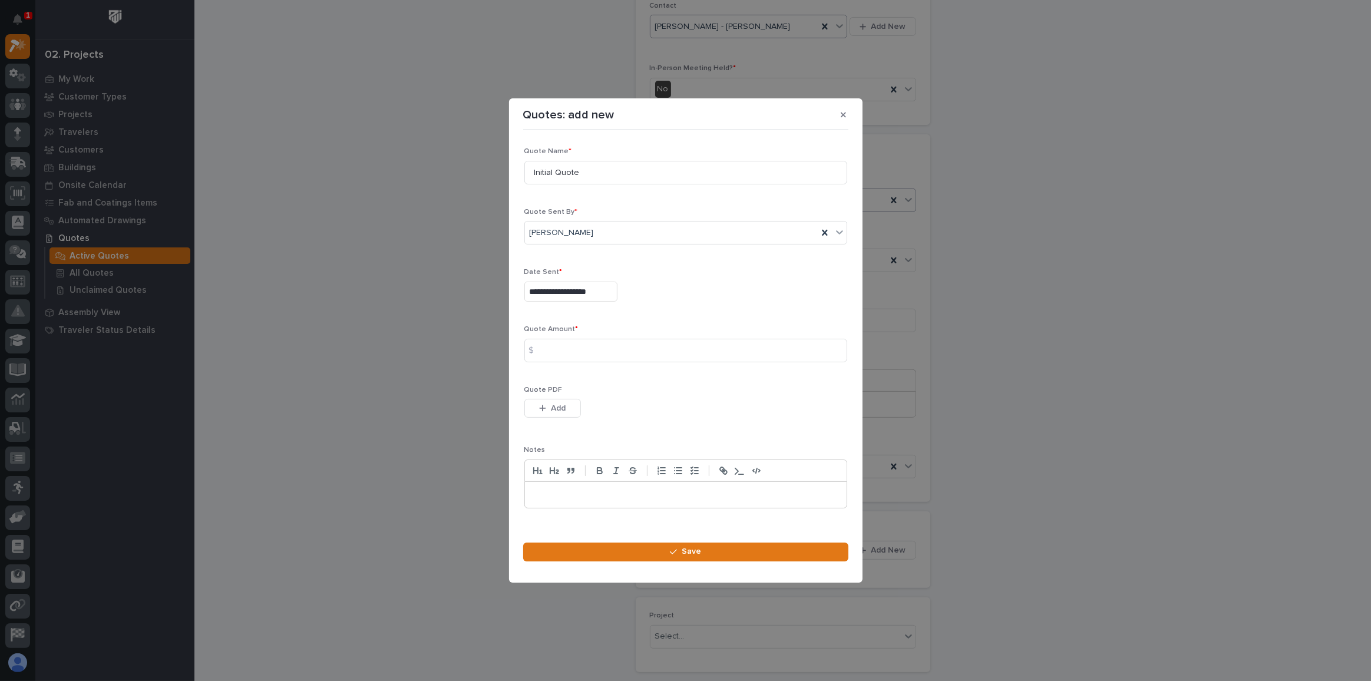
click at [544, 349] on div "$" at bounding box center [536, 351] width 24 height 24
click at [575, 353] on input at bounding box center [685, 351] width 323 height 24
type input "23995"
click at [554, 409] on span "Add" at bounding box center [558, 408] width 15 height 11
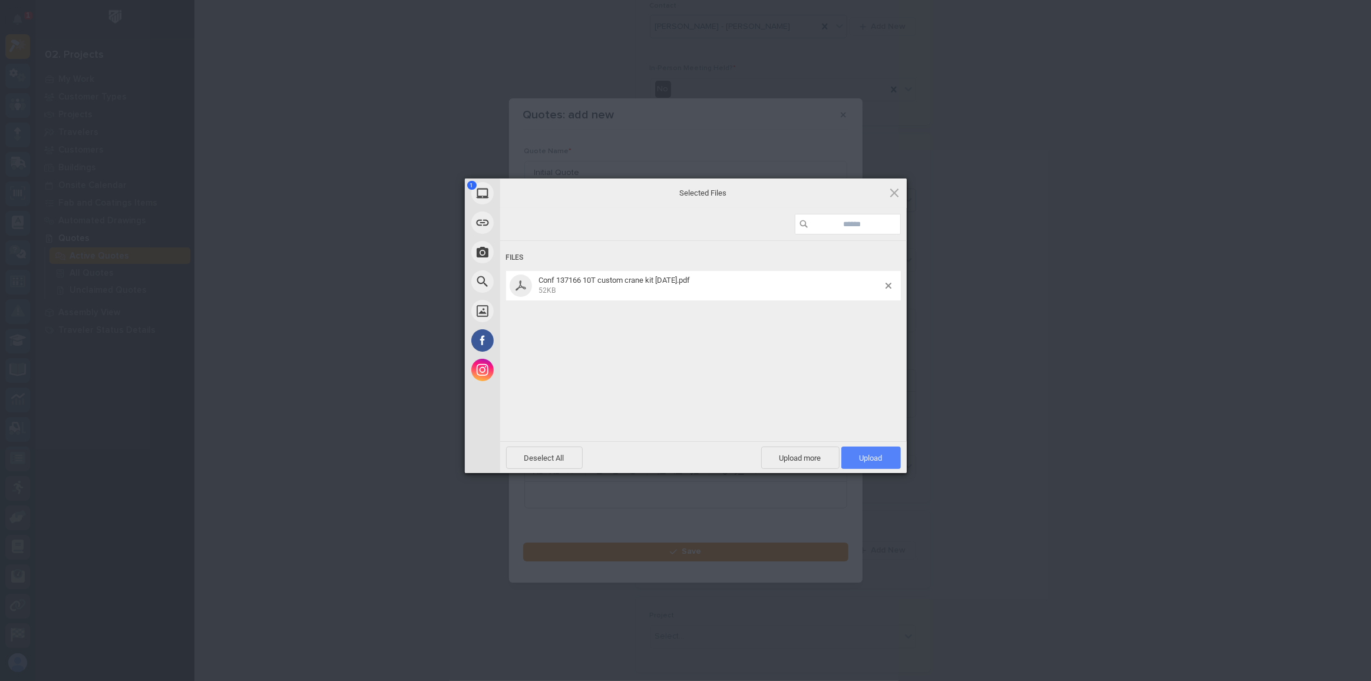
click at [868, 456] on span "Upload 1" at bounding box center [871, 458] width 23 height 9
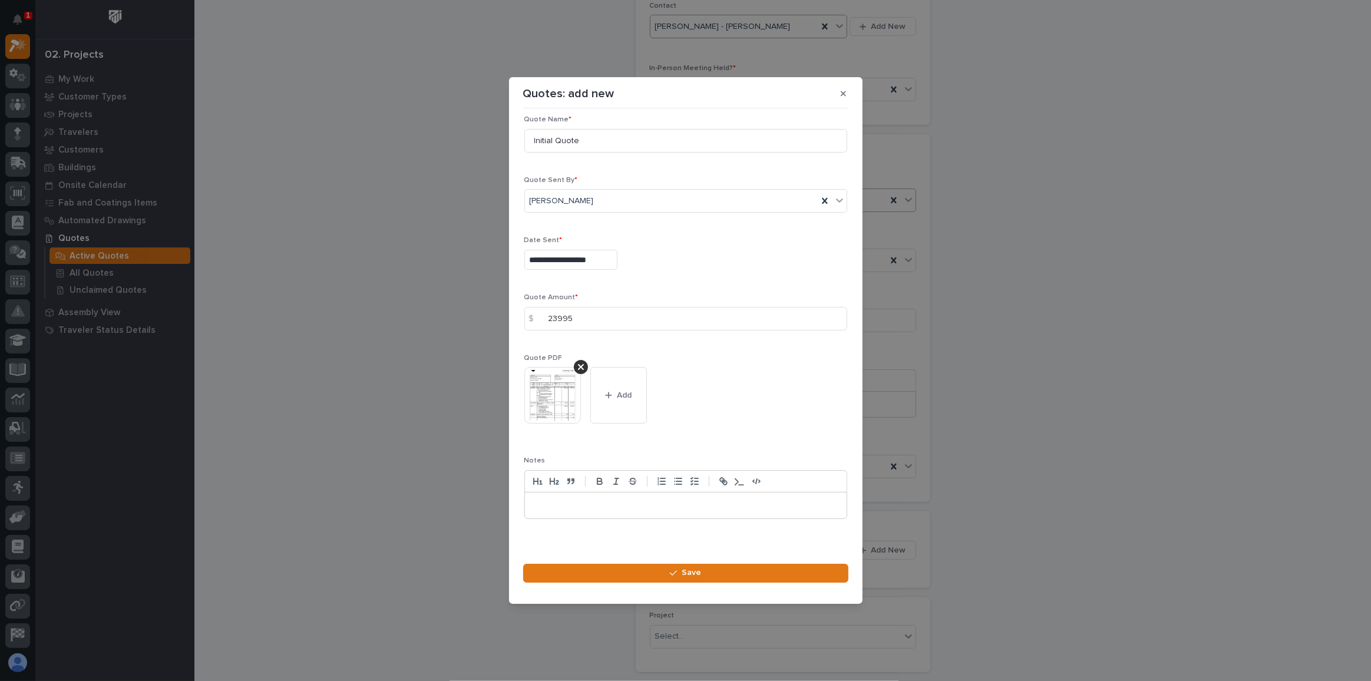
scroll to position [16, 0]
click at [682, 571] on span "Save" at bounding box center [691, 572] width 19 height 11
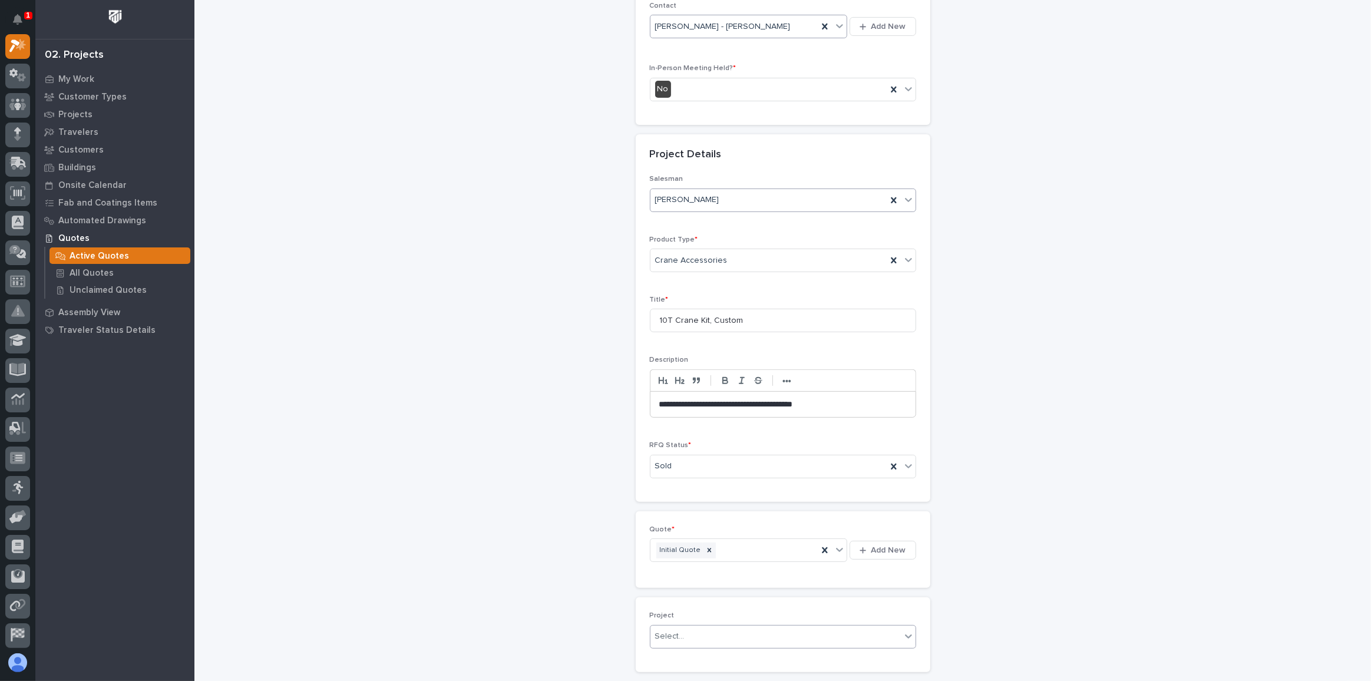
click at [688, 627] on div "Select..." at bounding box center [775, 636] width 250 height 19
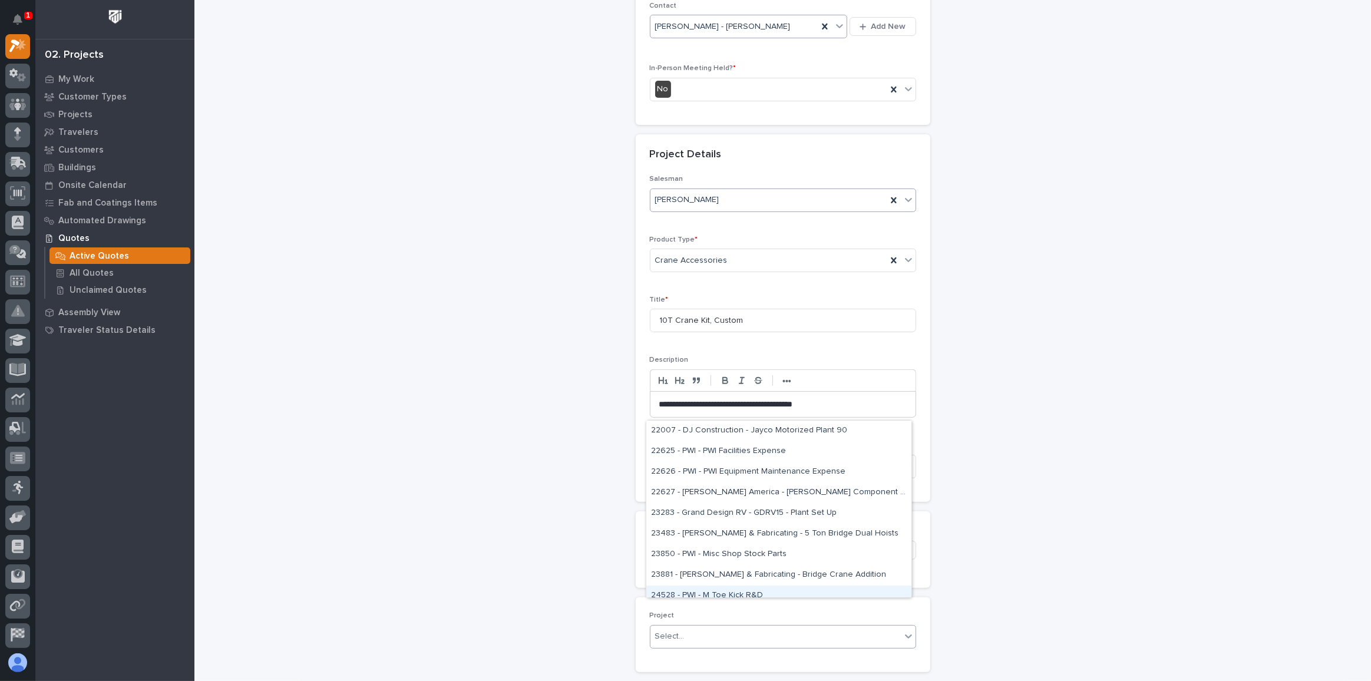
click at [1122, 549] on div "**********" at bounding box center [782, 194] width 1153 height 1011
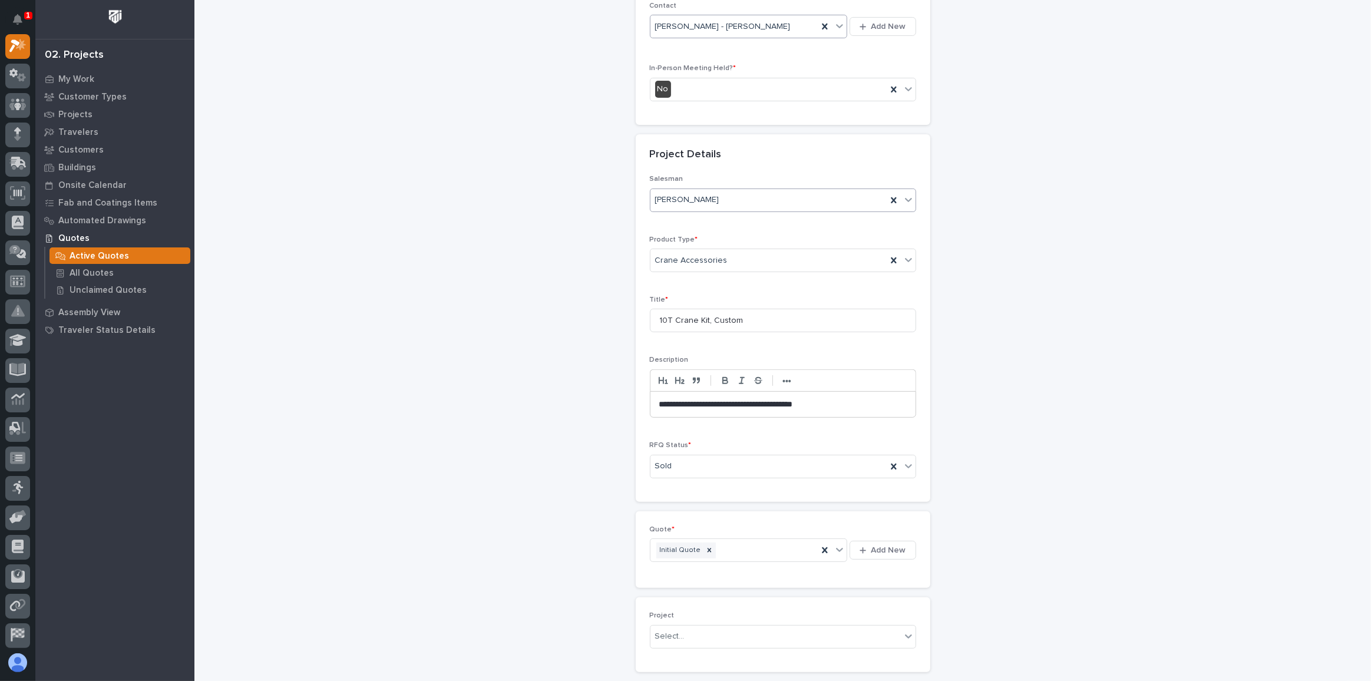
click at [782, 681] on span "Save" at bounding box center [788, 691] width 19 height 11
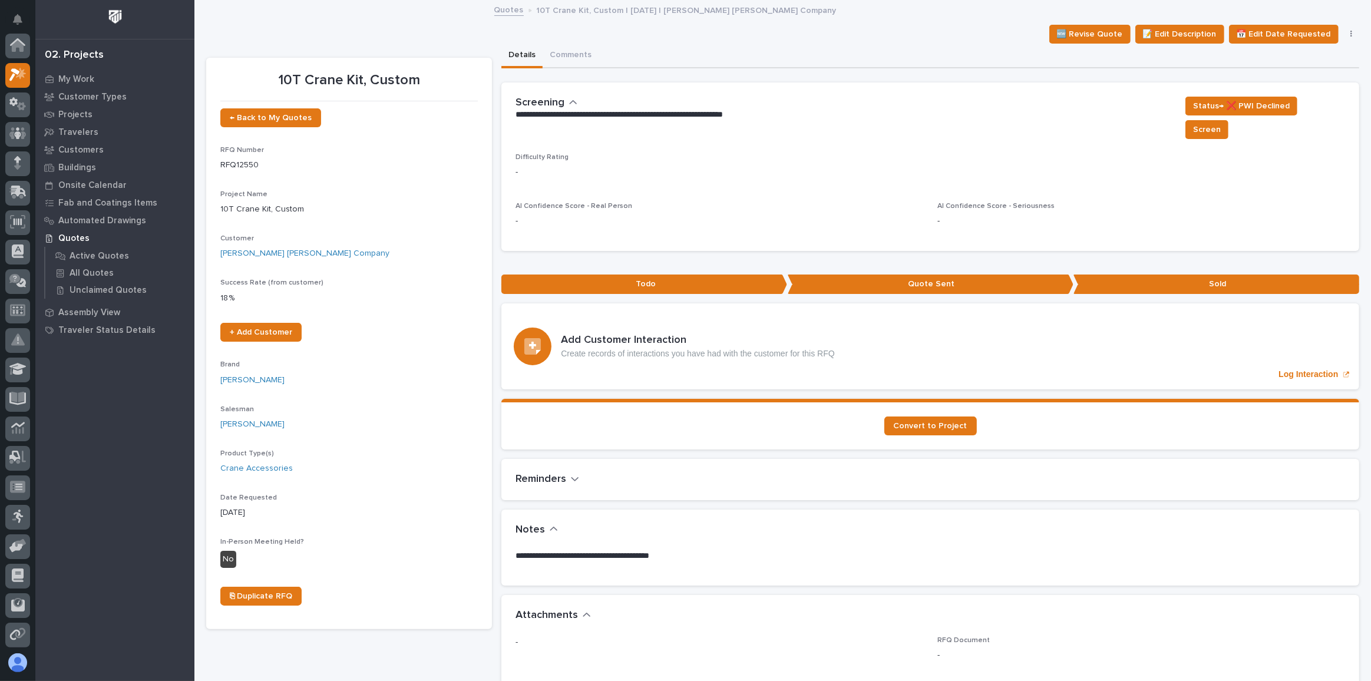
scroll to position [29, 0]
click at [926, 422] on span "Convert to Project" at bounding box center [931, 426] width 74 height 8
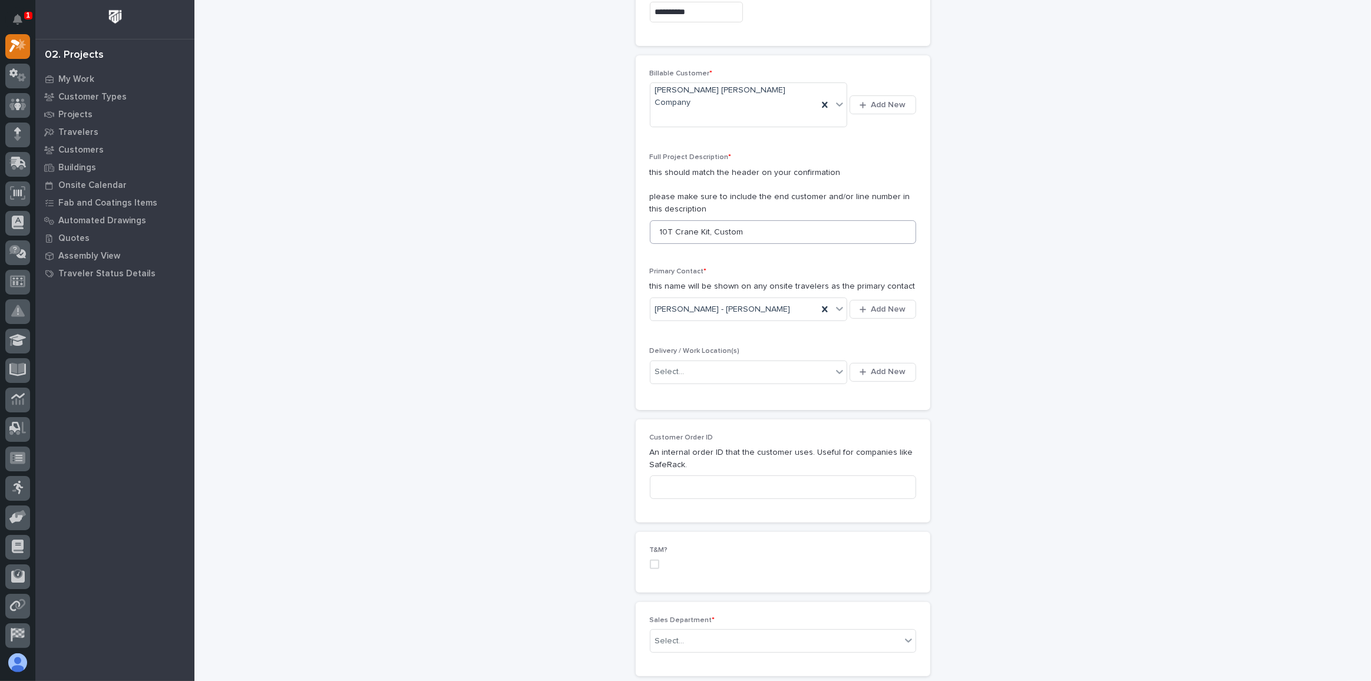
scroll to position [285, 0]
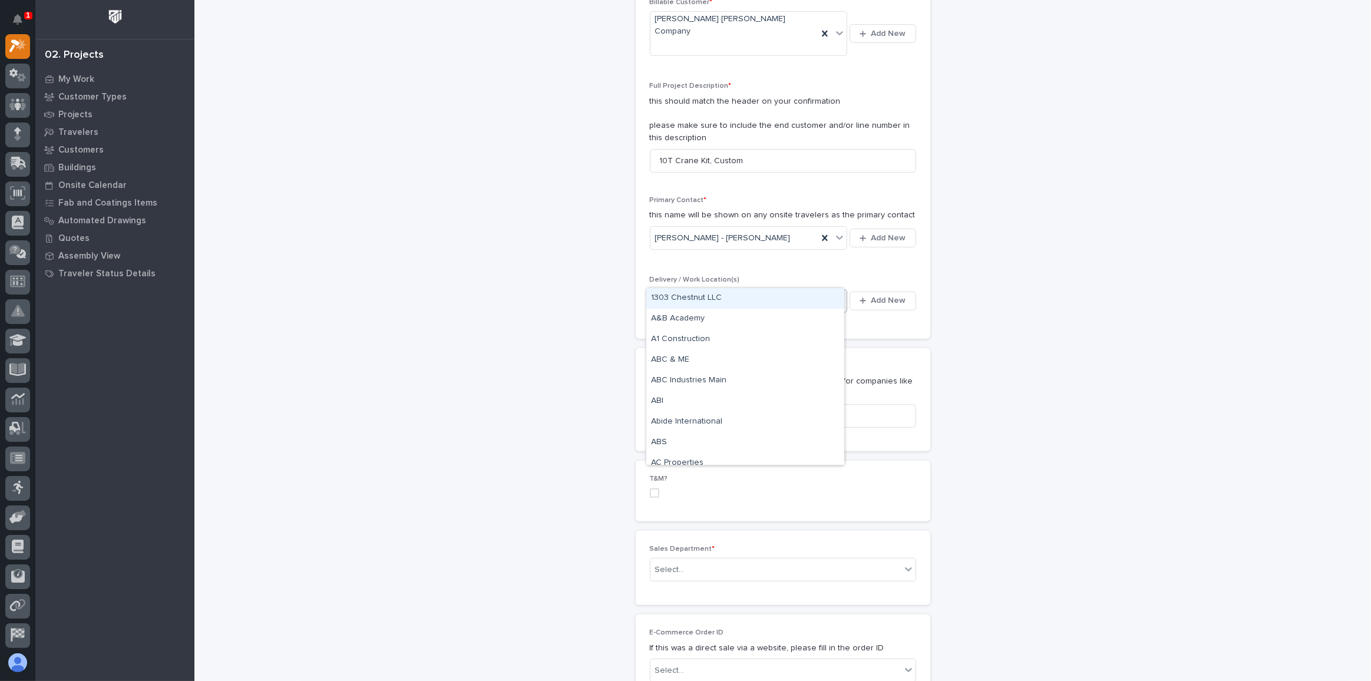
click at [687, 291] on div "Select..." at bounding box center [741, 300] width 182 height 19
type input "*"
type input "****"
click at [659, 315] on div "[PERSON_NAME]" at bounding box center [745, 319] width 198 height 21
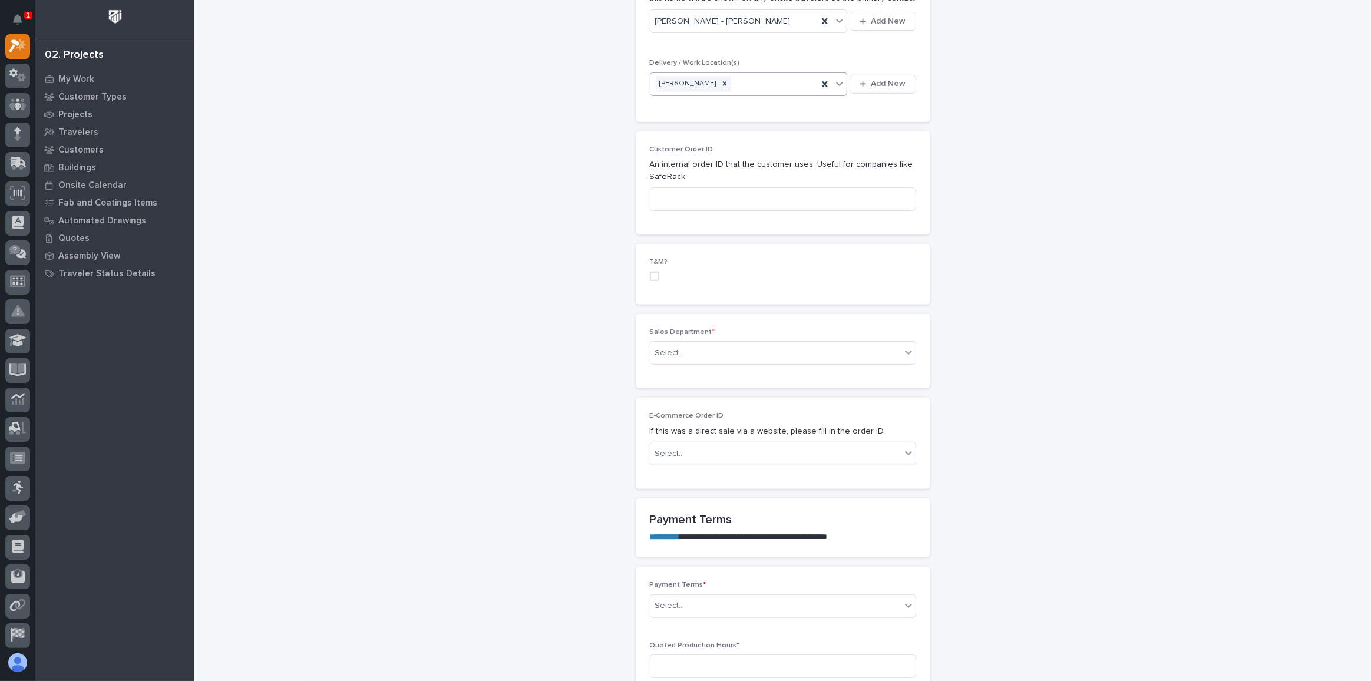
scroll to position [571, 0]
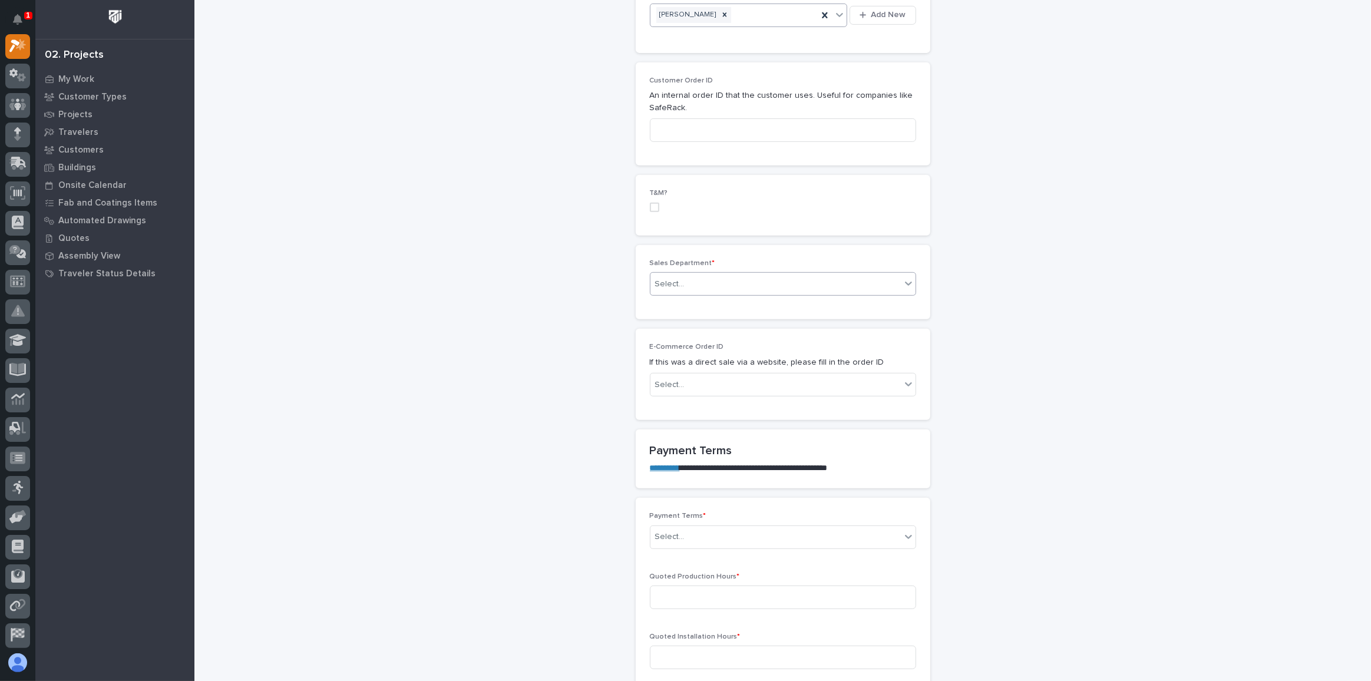
click at [685, 275] on div "Select..." at bounding box center [775, 284] width 250 height 19
click at [668, 278] on span "National Sales" at bounding box center [681, 280] width 60 height 13
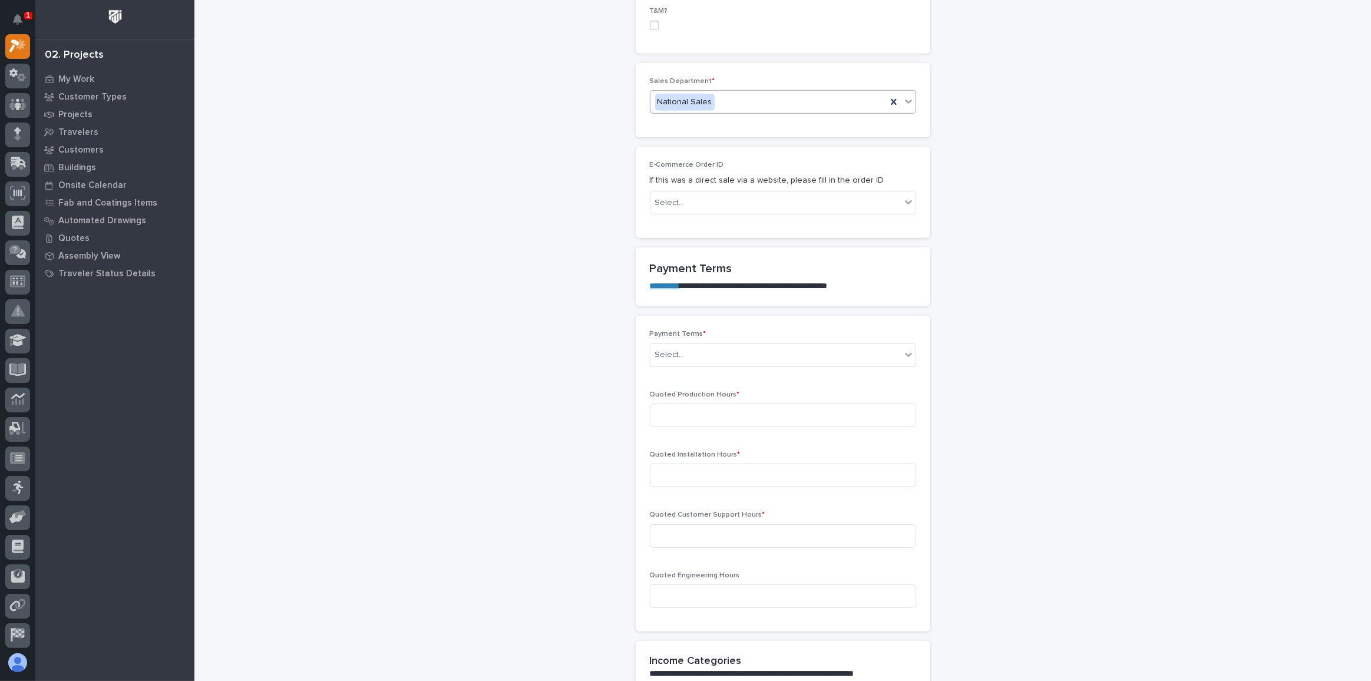
scroll to position [785, 0]
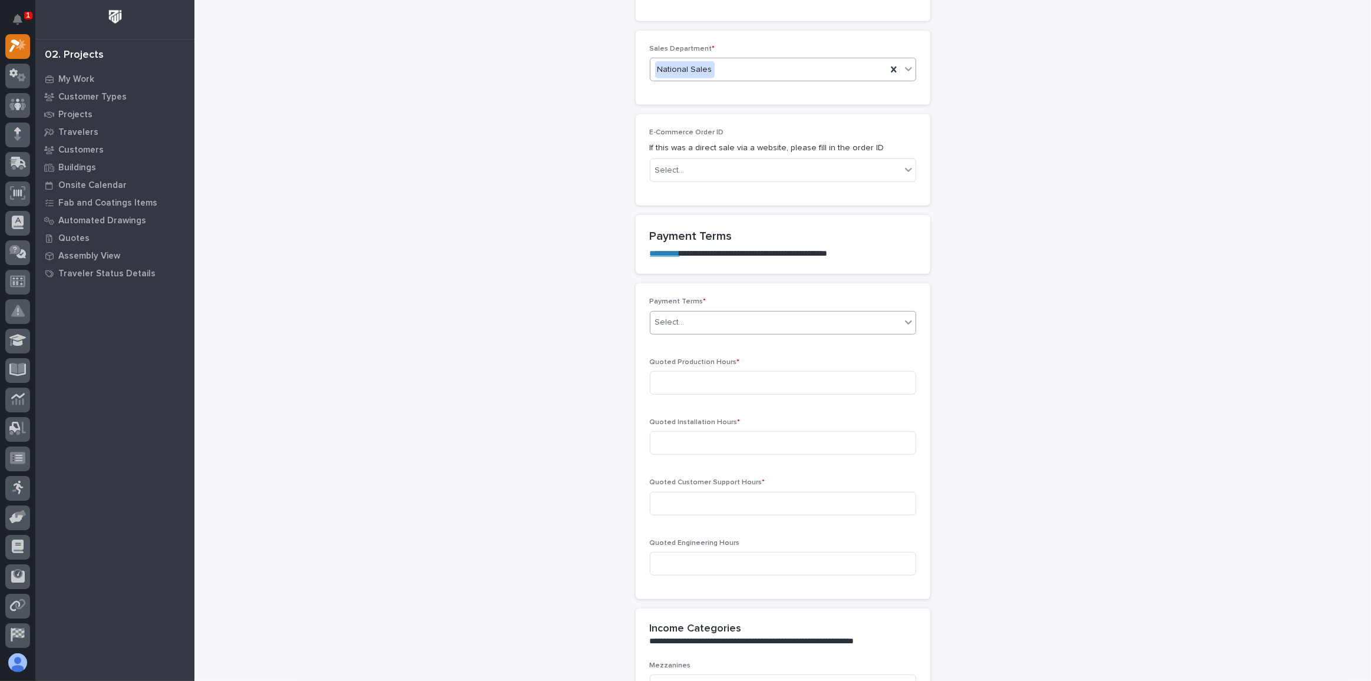
click at [675, 316] on div "Select..." at bounding box center [669, 322] width 29 height 12
click at [662, 398] on div "Net 30" at bounding box center [778, 401] width 265 height 21
click at [674, 371] on input at bounding box center [783, 383] width 266 height 24
click at [668, 371] on input at bounding box center [783, 383] width 266 height 24
type input "36"
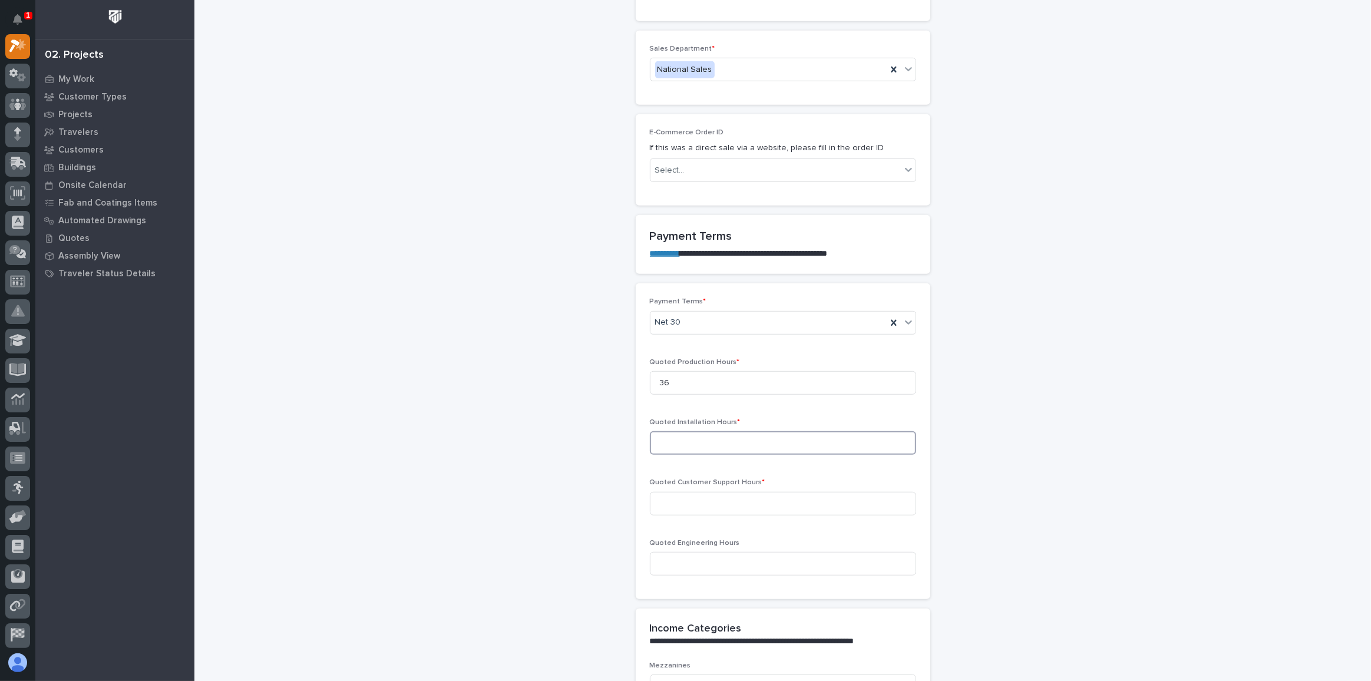
click at [659, 431] on input at bounding box center [783, 443] width 266 height 24
type input "0"
click at [658, 492] on input at bounding box center [783, 504] width 266 height 24
type input "0"
click at [656, 552] on input at bounding box center [783, 564] width 266 height 24
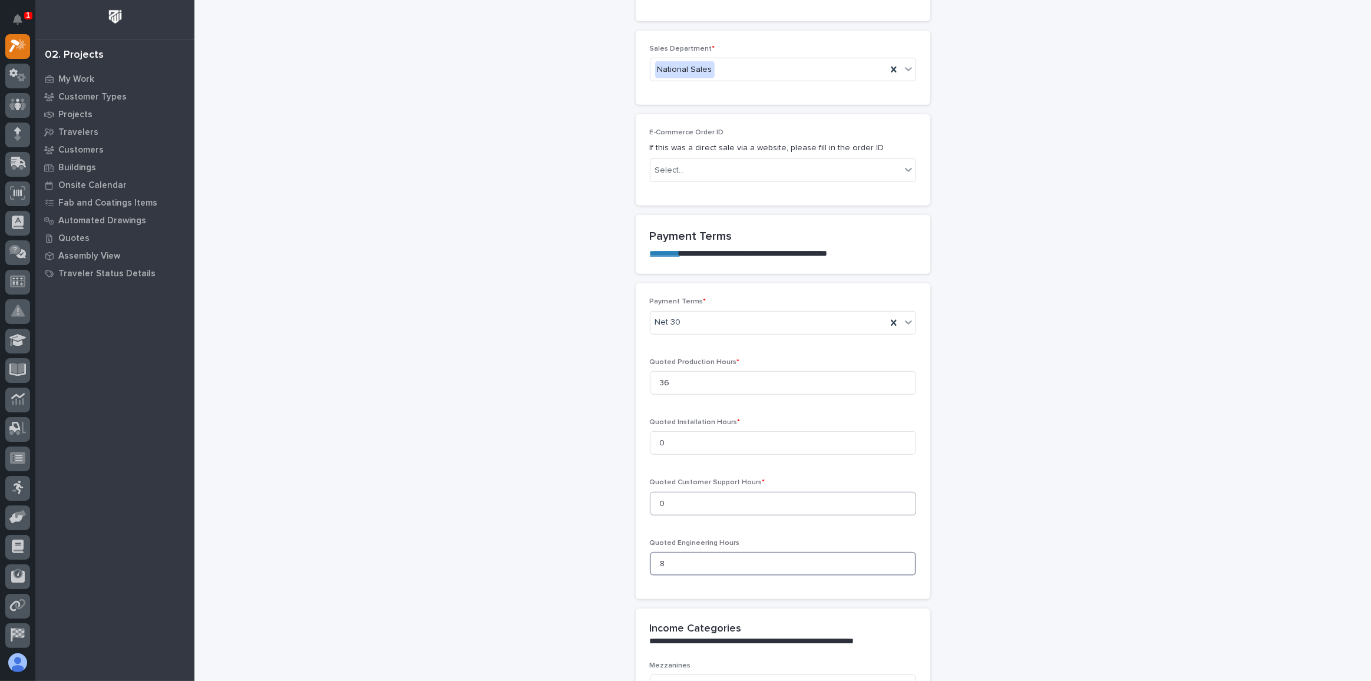
type input "8"
click at [708, 492] on input "0" at bounding box center [783, 504] width 266 height 24
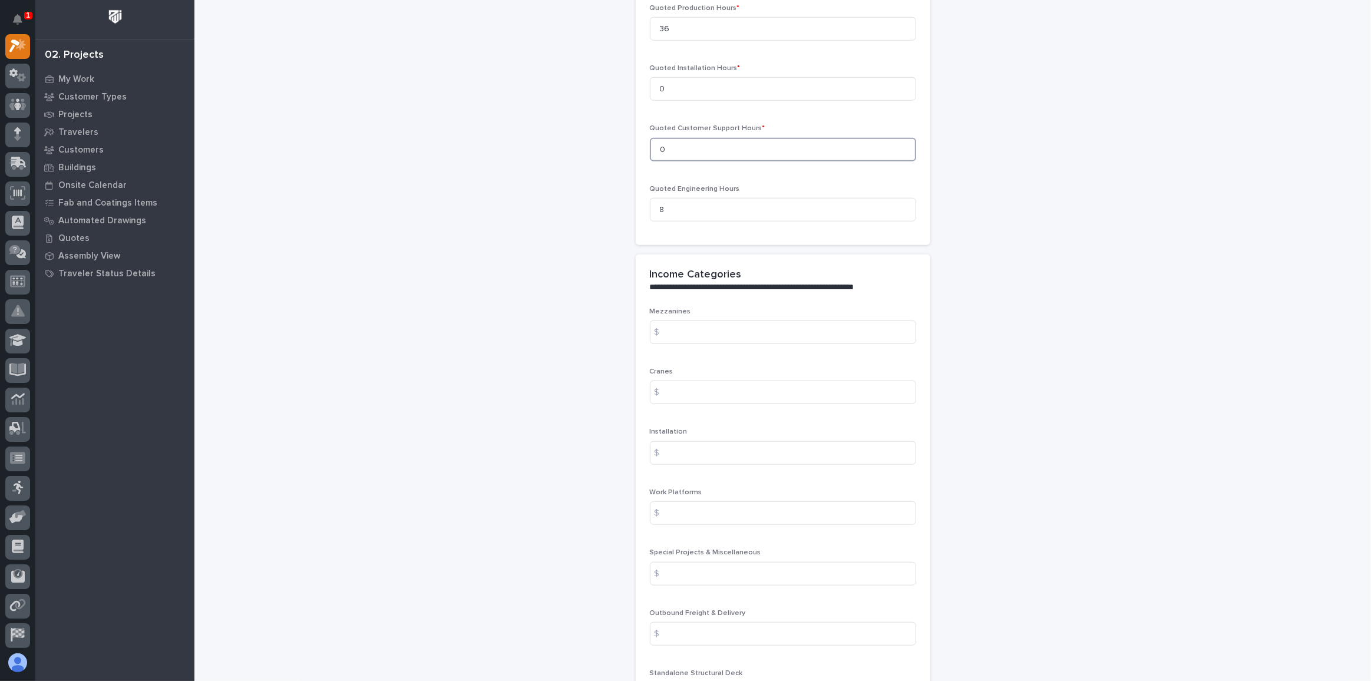
scroll to position [1142, 0]
click at [687, 378] on input at bounding box center [783, 390] width 266 height 24
type input "1"
type input "23995"
click at [695, 438] on input at bounding box center [783, 450] width 266 height 24
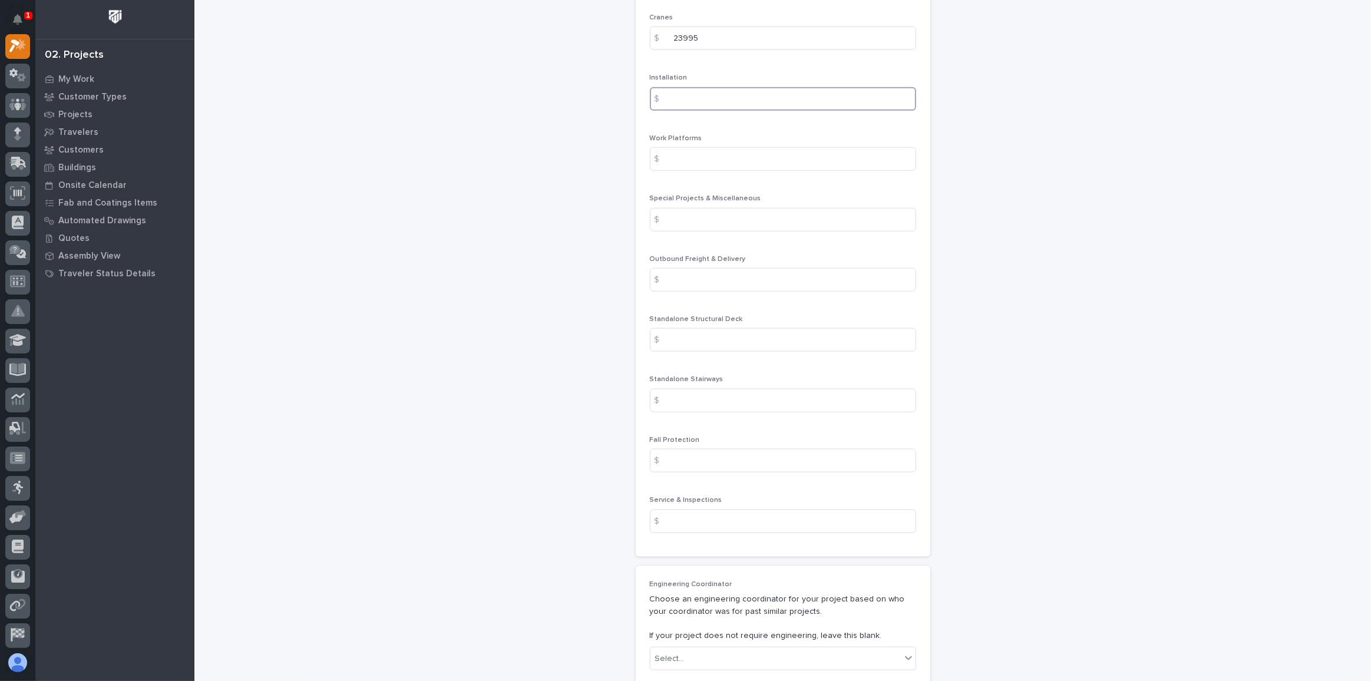
scroll to position [1499, 0]
click at [691, 202] on input at bounding box center [783, 214] width 266 height 24
type input "1000"
click at [725, 322] on input at bounding box center [783, 334] width 266 height 24
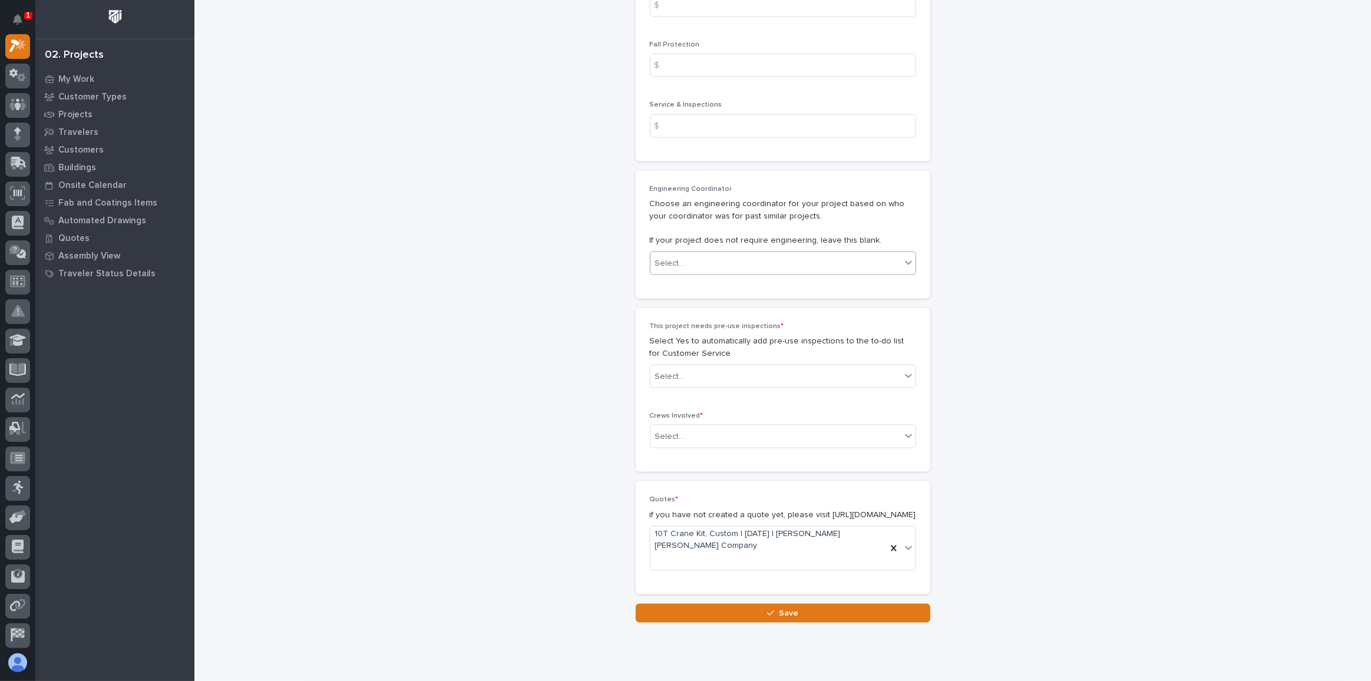
scroll to position [1895, 0]
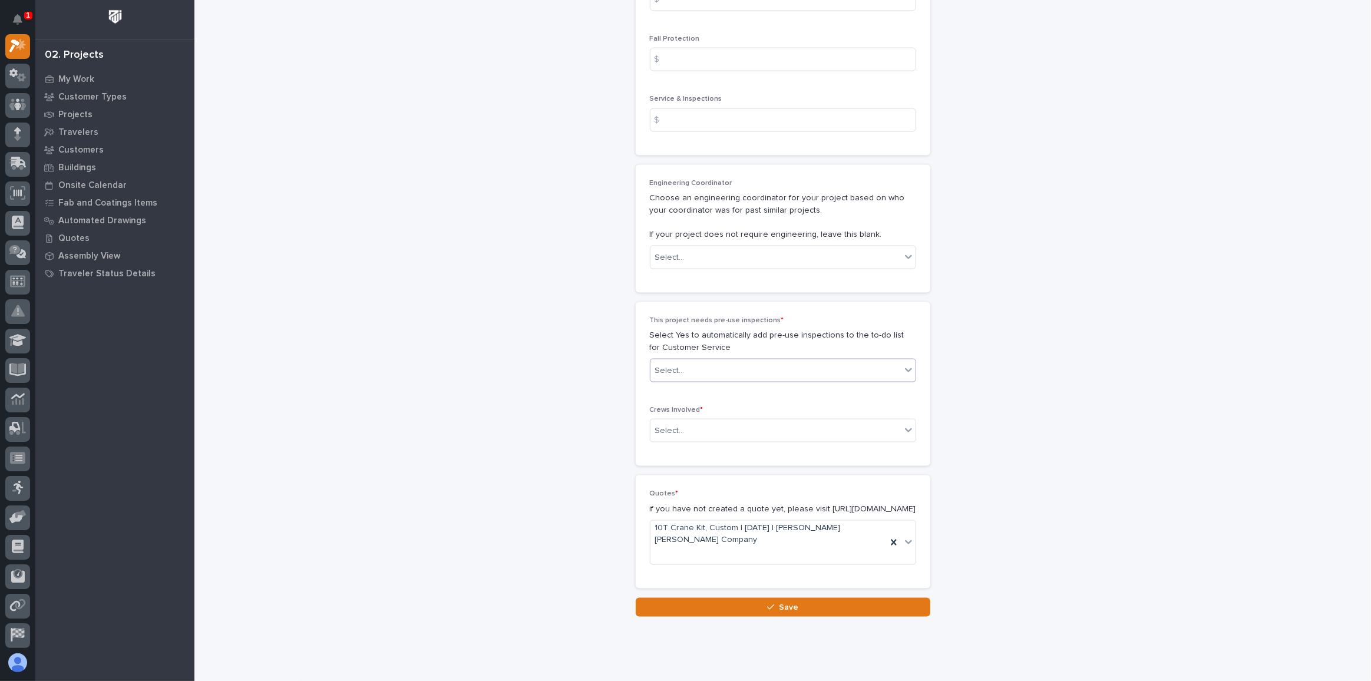
click at [697, 361] on div "Select..." at bounding box center [775, 370] width 250 height 19
click at [659, 384] on div "No" at bounding box center [778, 386] width 265 height 21
click at [677, 425] on div "Select..." at bounding box center [669, 431] width 29 height 12
click at [675, 425] on div "Production" at bounding box center [778, 425] width 265 height 21
click at [785, 602] on span "Save" at bounding box center [788, 607] width 19 height 11
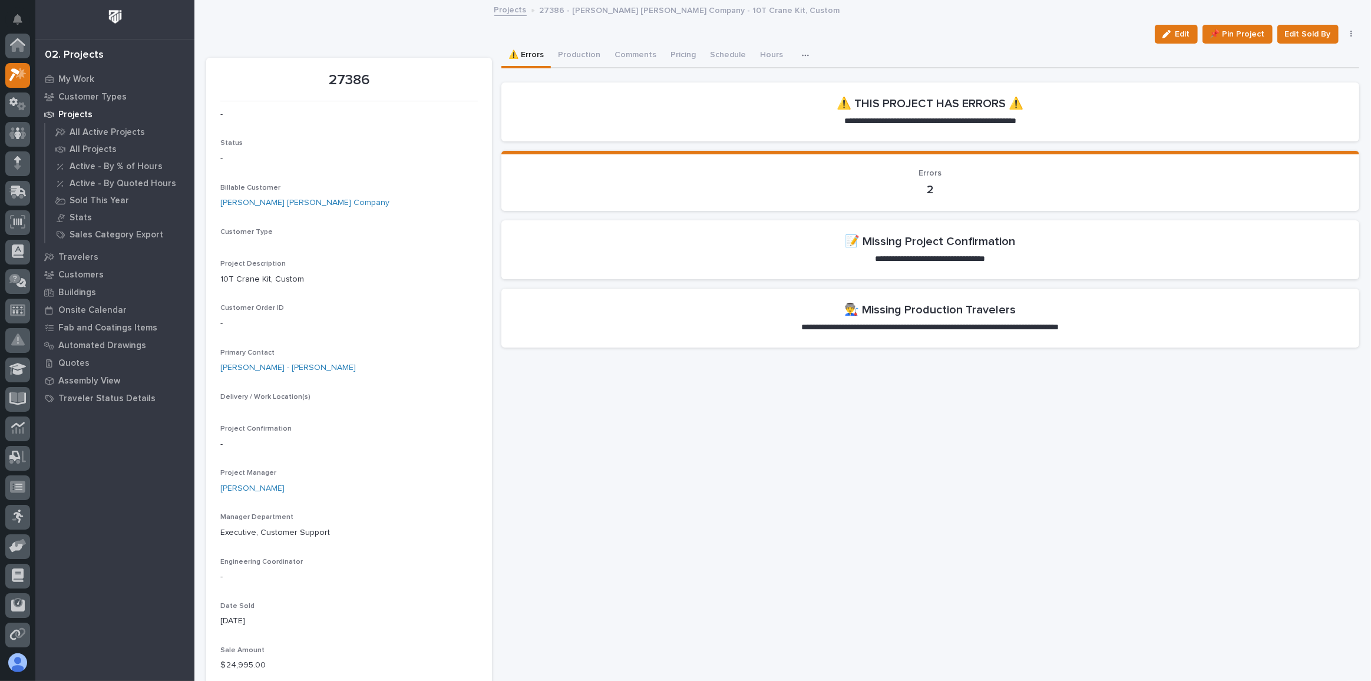
scroll to position [29, 0]
